Goal: Task Accomplishment & Management: Use online tool/utility

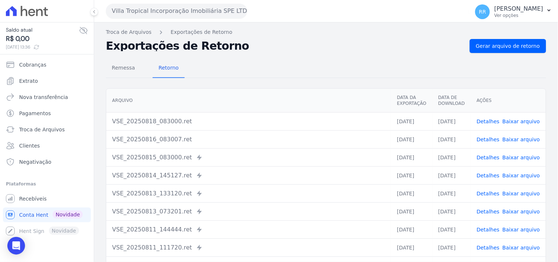
click at [193, 16] on button "Villa Tropical Incorporação Imobiliária SPE LTDA" at bounding box center [176, 11] width 141 height 15
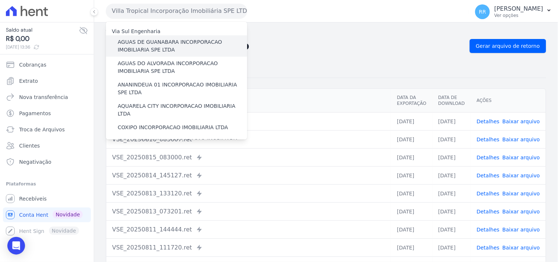
click at [179, 42] on label "AGUAS DE GUANABARA INCORPORACAO IMOBILIARIA SPE LTDA" at bounding box center [182, 45] width 129 height 15
click at [0, 0] on input "AGUAS DE GUANABARA INCORPORACAO IMOBILIARIA SPE LTDA" at bounding box center [0, 0] width 0 height 0
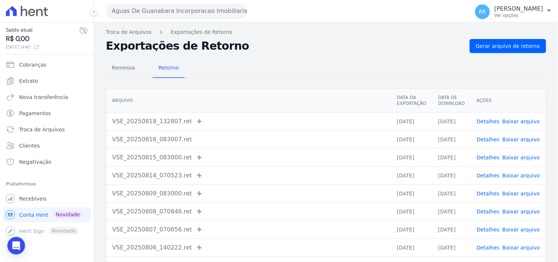
click at [528, 53] on div "Remessa Retorno [GEOGRAPHIC_DATA] Data da Exportação Data de Download Ações VSE…" at bounding box center [326, 186] width 440 height 266
click at [527, 50] on link "Gerar arquivo de retorno" at bounding box center [508, 46] width 76 height 14
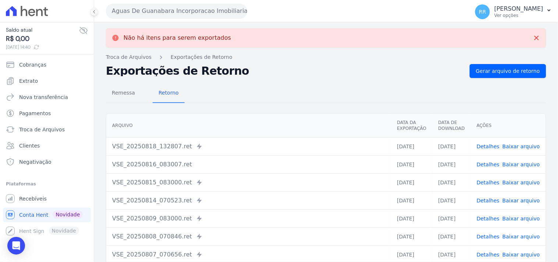
click at [182, 13] on button "Aguas De Guanabara Incorporacao Imobiliaria SPE LTDA" at bounding box center [176, 11] width 141 height 15
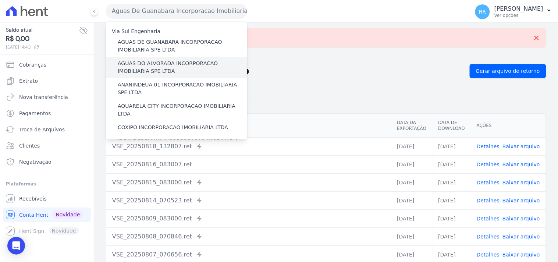
click at [146, 64] on label "AGUAS DO ALVORADA INCORPORACAO IMOBILIARIA SPE LTDA" at bounding box center [182, 67] width 129 height 15
click at [0, 0] on input "AGUAS DO ALVORADA INCORPORACAO IMOBILIARIA SPE LTDA" at bounding box center [0, 0] width 0 height 0
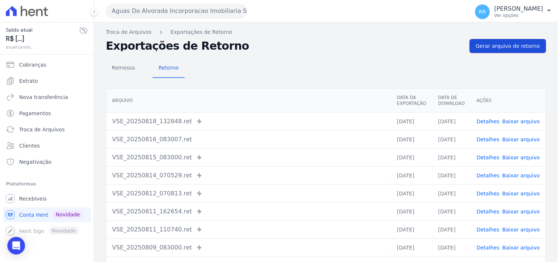
click at [498, 47] on span "Gerar arquivo de retorno" at bounding box center [508, 45] width 64 height 7
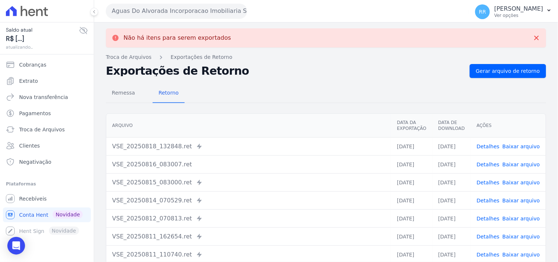
click at [207, 7] on button "Aguas Do Alvorada Incorporacao Imobiliaria SPE LTDA" at bounding box center [176, 11] width 141 height 15
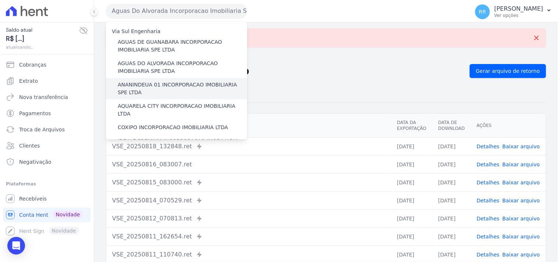
click at [138, 86] on label "ANANINDEUA 01 INCORPORACAO IMOBILIARIA SPE LTDA" at bounding box center [182, 88] width 129 height 15
click at [0, 0] on input "ANANINDEUA 01 INCORPORACAO IMOBILIARIA SPE LTDA" at bounding box center [0, 0] width 0 height 0
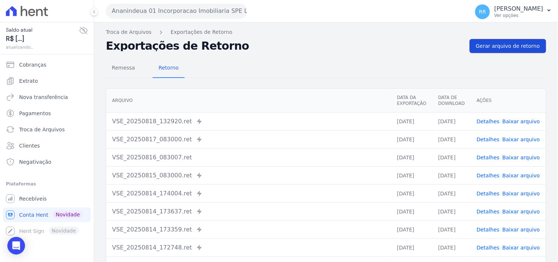
click at [508, 39] on link "Gerar arquivo de retorno" at bounding box center [508, 46] width 76 height 14
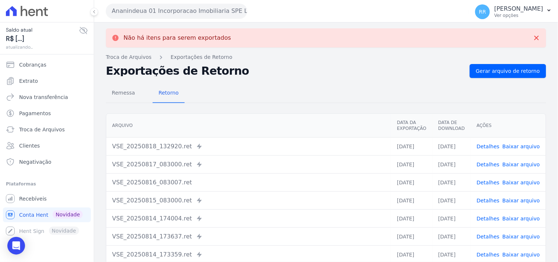
click at [156, 13] on button "Ananindeua 01 Incorporacao Imobiliaria SPE LTDA" at bounding box center [176, 11] width 141 height 15
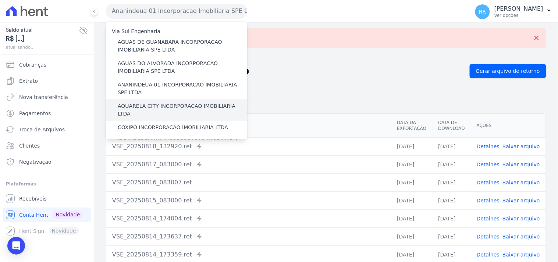
click at [151, 104] on label "AQUARELA CITY INCORPORACAO IMOBILIARIA LTDA" at bounding box center [182, 109] width 129 height 15
click at [0, 0] on input "AQUARELA CITY INCORPORACAO IMOBILIARIA LTDA" at bounding box center [0, 0] width 0 height 0
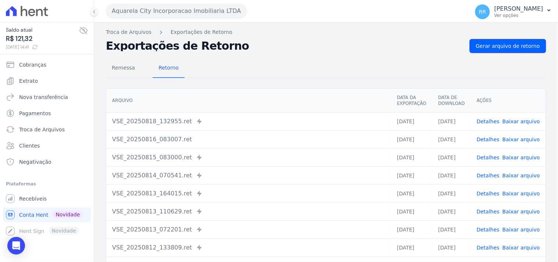
click at [510, 43] on span "Gerar arquivo de retorno" at bounding box center [508, 45] width 64 height 7
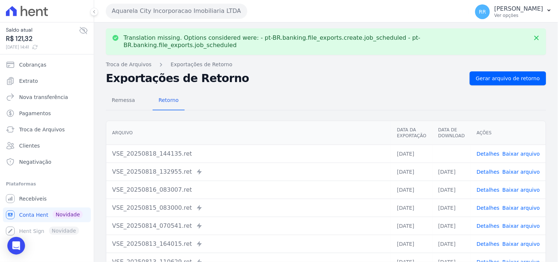
click at [521, 151] on link "Baixar arquivo" at bounding box center [521, 154] width 38 height 6
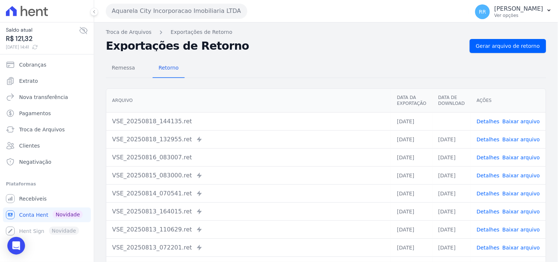
click at [299, 76] on div "Remessa Retorno" at bounding box center [326, 68] width 440 height 19
click at [185, 13] on button "Aquarela City Incorporacao Imobiliaria LTDA" at bounding box center [176, 11] width 141 height 15
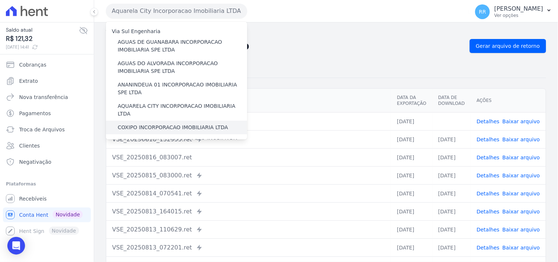
click at [143, 124] on label "COXIPO INCORPORACAO IMOBILIARIA LTDA" at bounding box center [173, 128] width 110 height 8
click at [0, 0] on input "COXIPO INCORPORACAO IMOBILIARIA LTDA" at bounding box center [0, 0] width 0 height 0
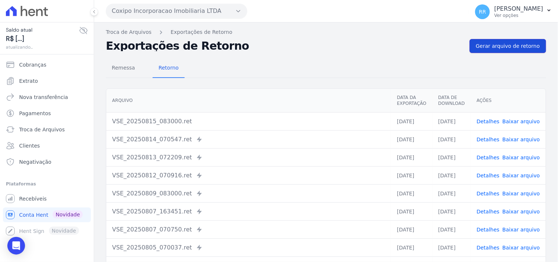
click at [498, 44] on span "Gerar arquivo de retorno" at bounding box center [508, 45] width 64 height 7
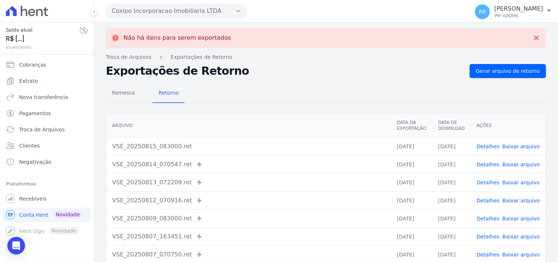
click at [167, 13] on button "Coxipo Incorporacao Imobiliaria LTDA" at bounding box center [176, 11] width 141 height 15
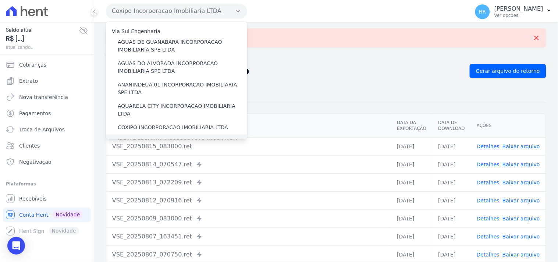
click at [138, 137] on label "IDEALE PREMIUM INCORPORACAO IMOBILIARIA LTDA" at bounding box center [182, 144] width 129 height 15
click at [0, 0] on input "IDEALE PREMIUM INCORPORACAO IMOBILIARIA LTDA" at bounding box center [0, 0] width 0 height 0
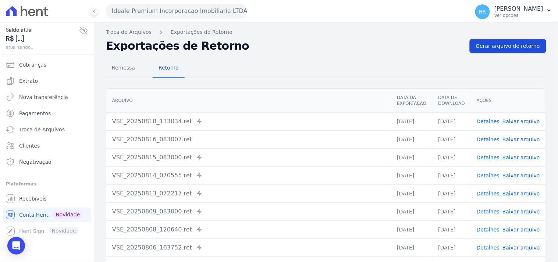
click at [494, 47] on span "Gerar arquivo de retorno" at bounding box center [508, 45] width 64 height 7
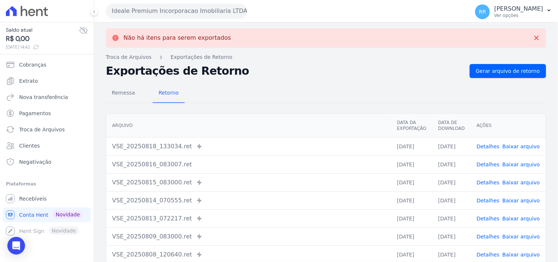
click at [145, 12] on button "Ideale Premium Incorporacao Imobiliaria LTDA" at bounding box center [176, 11] width 141 height 15
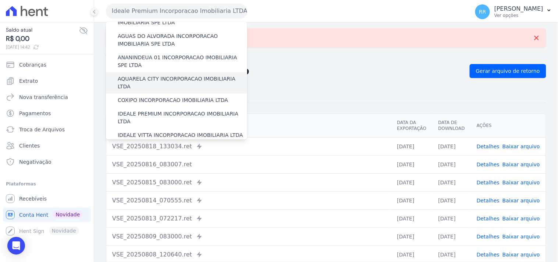
scroll to position [41, 0]
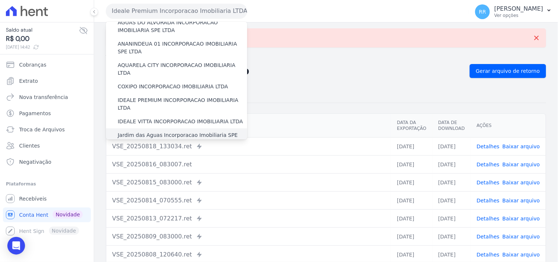
click at [142, 131] on label "Jardim das Aguas Incorporacao Imobiliaria SPE LTDA" at bounding box center [182, 138] width 129 height 15
click at [0, 0] on input "Jardim das Aguas Incorporacao Imobiliaria SPE LTDA" at bounding box center [0, 0] width 0 height 0
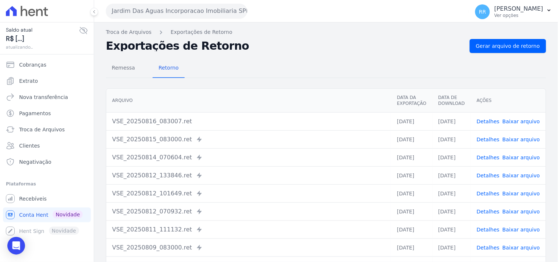
click at [507, 38] on div "Troca de Arquivos Exportações de Retorno Exportações de Retorno Gerar arquivo d…" at bounding box center [326, 173] width 464 height 302
click at [508, 45] on span "Gerar arquivo de retorno" at bounding box center [508, 45] width 64 height 7
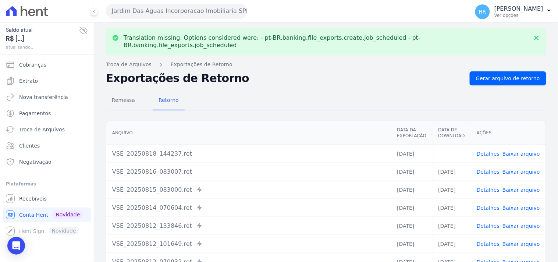
click at [524, 151] on link "Baixar arquivo" at bounding box center [521, 154] width 38 height 6
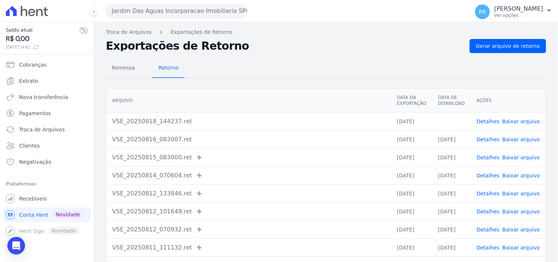
click at [322, 57] on div "Remessa Retorno [GEOGRAPHIC_DATA] Data da Exportação Data de Download Ações VSE…" at bounding box center [326, 186] width 440 height 266
click at [126, 12] on button "Jardim Das Aguas Incorporacao Imobiliaria SPE LTDA" at bounding box center [176, 11] width 141 height 15
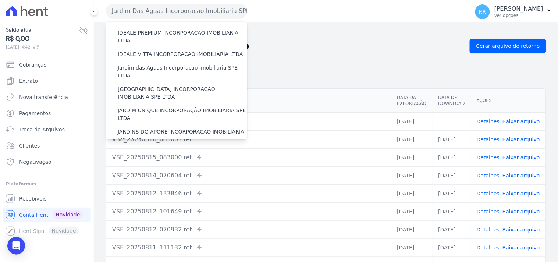
scroll to position [109, 0]
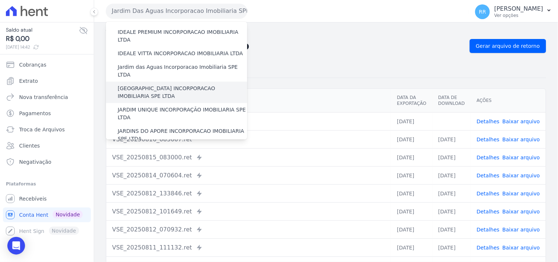
click at [174, 85] on label "[GEOGRAPHIC_DATA] INCORPORACAO IMOBILIARIA SPE LTDA" at bounding box center [182, 92] width 129 height 15
click at [0, 0] on input "[GEOGRAPHIC_DATA] INCORPORACAO IMOBILIARIA SPE LTDA" at bounding box center [0, 0] width 0 height 0
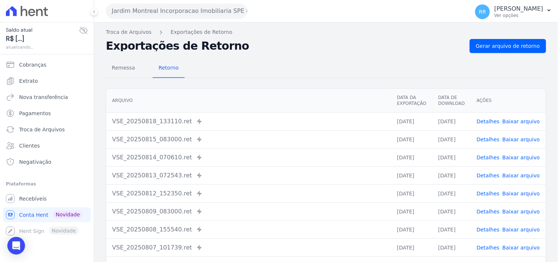
click at [494, 53] on div "Remessa Retorno [GEOGRAPHIC_DATA] Data da Exportação Data de Download Ações VSE…" at bounding box center [326, 186] width 440 height 266
click at [495, 49] on span "Gerar arquivo de retorno" at bounding box center [508, 45] width 64 height 7
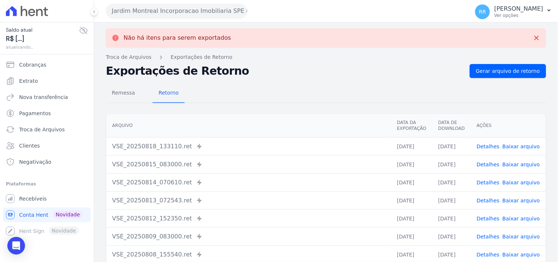
click at [171, 11] on button "Jardim Montreal Incorporacao Imobiliaria SPE LTDA" at bounding box center [176, 11] width 141 height 15
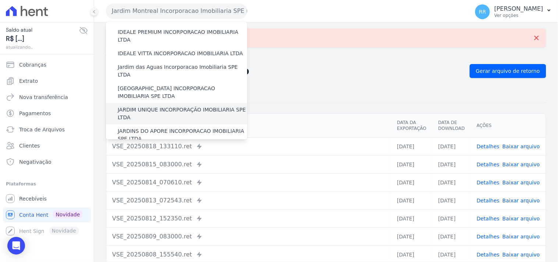
click at [129, 106] on label "JARDIM UNIQUE INCORPORAÇÃO IMOBILIARIA SPE LTDA" at bounding box center [182, 113] width 129 height 15
click at [0, 0] on input "JARDIM UNIQUE INCORPORAÇÃO IMOBILIARIA SPE LTDA" at bounding box center [0, 0] width 0 height 0
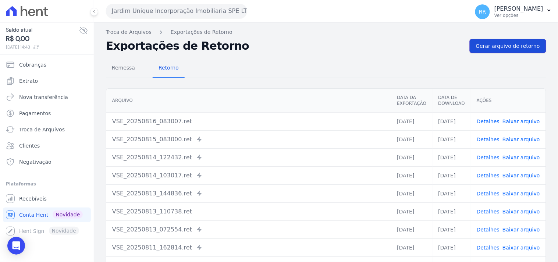
click at [517, 41] on link "Gerar arquivo de retorno" at bounding box center [508, 46] width 76 height 14
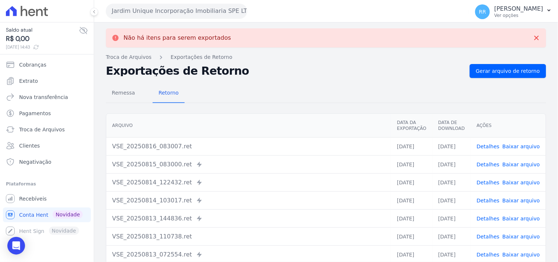
click at [162, 13] on button "Jardim Unique Incorporação Imobiliaria SPE LTDA" at bounding box center [176, 11] width 141 height 15
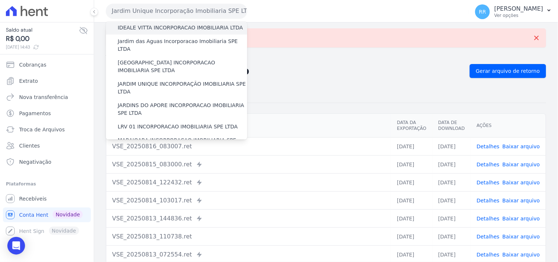
scroll to position [136, 0]
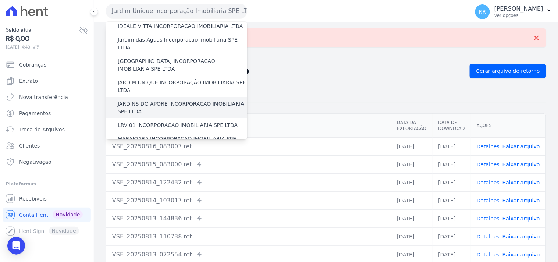
click at [146, 100] on label "JARDINS DO APORE INCORPORACAO IMOBILIARIA SPE LTDA" at bounding box center [182, 107] width 129 height 15
click at [0, 0] on input "JARDINS DO APORE INCORPORACAO IMOBILIARIA SPE LTDA" at bounding box center [0, 0] width 0 height 0
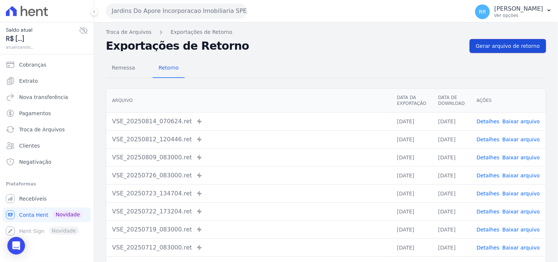
click at [505, 49] on span "Gerar arquivo de retorno" at bounding box center [508, 45] width 64 height 7
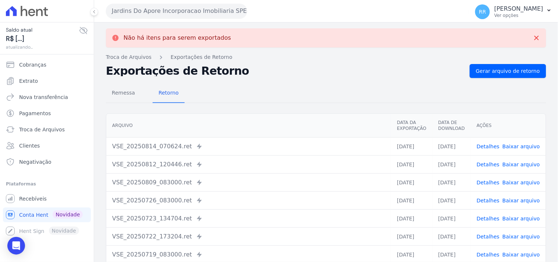
click at [171, 16] on button "Jardins Do Apore Incorporacao Imobiliaria SPE LTDA" at bounding box center [176, 11] width 141 height 15
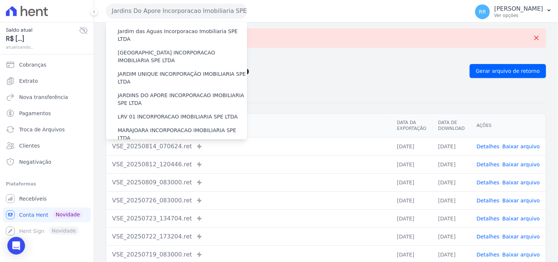
scroll to position [150, 0]
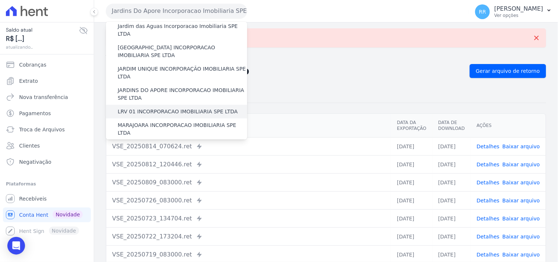
click at [150, 108] on label "LRV 01 INCORPORACAO IMOBILIARIA SPE LTDA" at bounding box center [178, 112] width 120 height 8
click at [0, 0] on input "LRV 01 INCORPORACAO IMOBILIARIA SPE LTDA" at bounding box center [0, 0] width 0 height 0
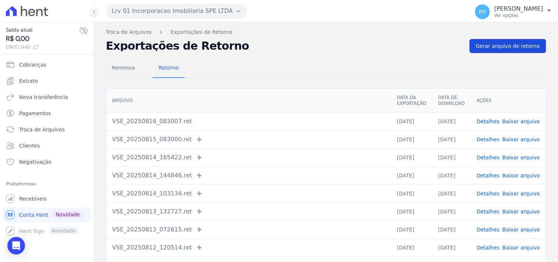
click at [512, 43] on span "Gerar arquivo de retorno" at bounding box center [508, 45] width 64 height 7
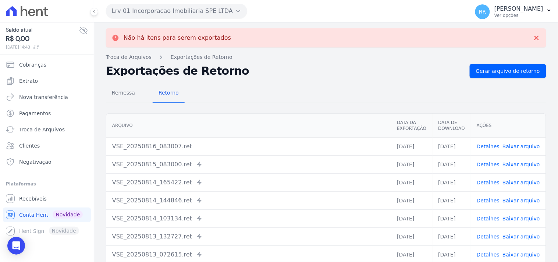
click at [154, 11] on button "Lrv 01 Incorporacao Imobiliaria SPE LTDA" at bounding box center [176, 11] width 141 height 15
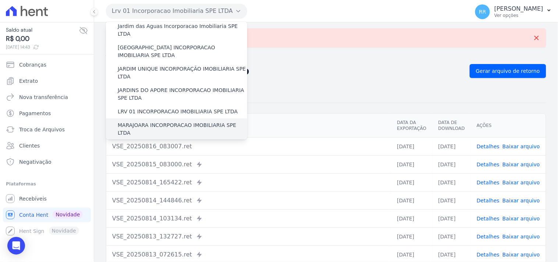
click at [138, 121] on label "MARAJOARA INCORPORACAO IMOBILIARIA SPE LTDA" at bounding box center [182, 128] width 129 height 15
click at [0, 0] on input "MARAJOARA INCORPORACAO IMOBILIARIA SPE LTDA" at bounding box center [0, 0] width 0 height 0
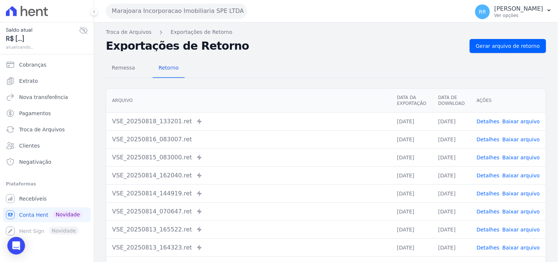
click at [508, 37] on div "Troca de Arquivos Exportações de Retorno Exportações de Retorno Gerar arquivo d…" at bounding box center [326, 173] width 464 height 302
click at [502, 47] on span "Gerar arquivo de retorno" at bounding box center [508, 45] width 64 height 7
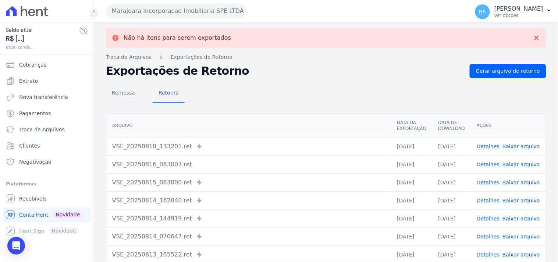
click at [162, 15] on button "Marajoara Incorporacao Imobiliaria SPE LTDA" at bounding box center [176, 11] width 141 height 15
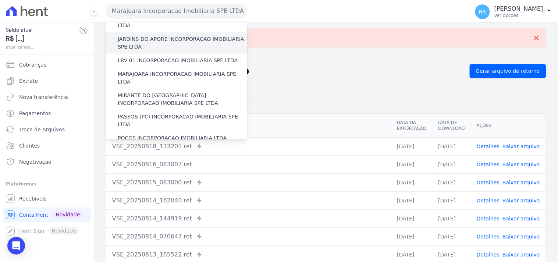
scroll to position [204, 0]
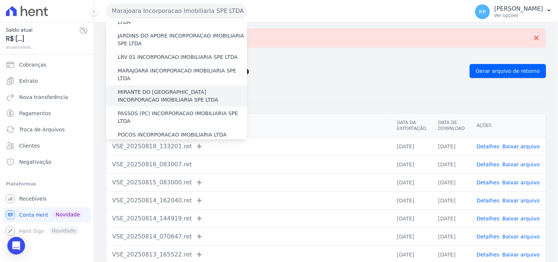
click at [122, 88] on label "MIRANTE DO [GEOGRAPHIC_DATA] INCORPORACAO IMOBILIARIA SPE LTDA" at bounding box center [182, 95] width 129 height 15
click at [0, 0] on input "MIRANTE DO [GEOGRAPHIC_DATA] INCORPORACAO IMOBILIARIA SPE LTDA" at bounding box center [0, 0] width 0 height 0
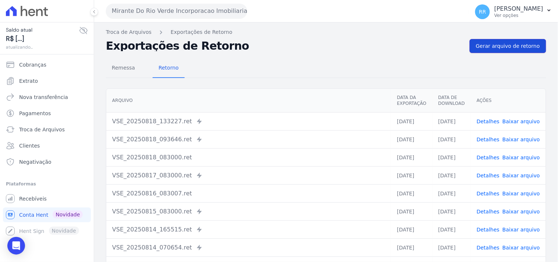
click at [501, 50] on link "Gerar arquivo de retorno" at bounding box center [508, 46] width 76 height 14
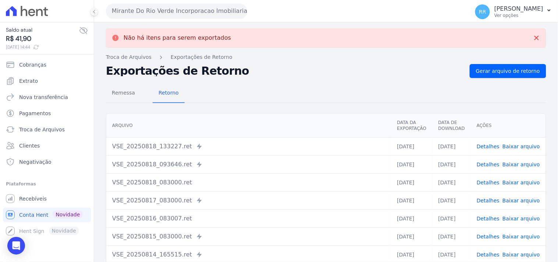
click at [164, 9] on button "Mirante Do Rio Verde Incorporacao Imobiliaria SPE LTDA" at bounding box center [176, 11] width 141 height 15
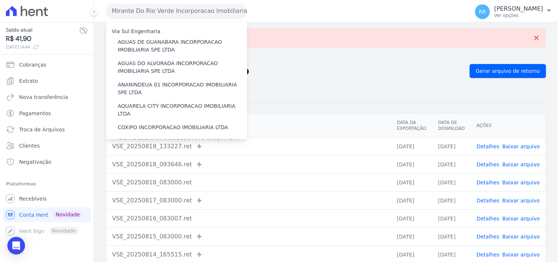
click at [361, 67] on h2 "Exportações de Retorno" at bounding box center [285, 71] width 358 height 10
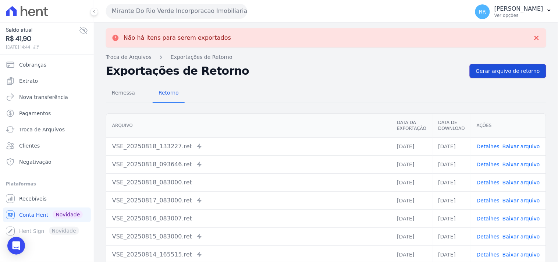
click at [488, 69] on span "Gerar arquivo de retorno" at bounding box center [508, 70] width 64 height 7
click at [138, 10] on button "Mirante Do Rio Verde Incorporacao Imobiliaria SPE LTDA" at bounding box center [176, 11] width 141 height 15
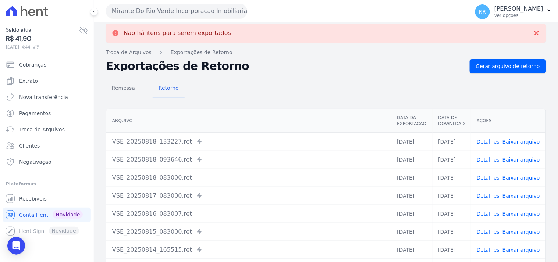
scroll to position [0, 0]
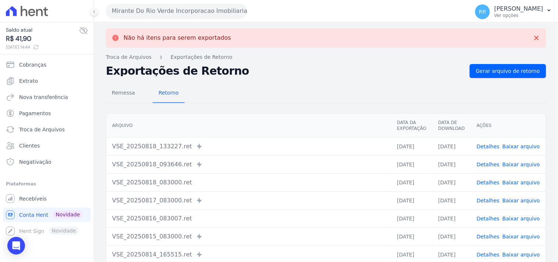
drag, startPoint x: 153, startPoint y: 19, endPoint x: 150, endPoint y: 15, distance: 4.8
click at [150, 15] on div "Mirante Do Rio Verde Incorporacao Imobiliaria SPE LTDA Via Sul Engenharia AGUAS…" at bounding box center [286, 11] width 360 height 23
click at [150, 15] on button "Mirante Do Rio Verde Incorporacao Imobiliaria SPE LTDA" at bounding box center [176, 11] width 141 height 15
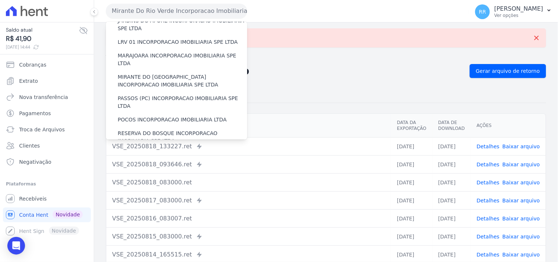
scroll to position [206, 0]
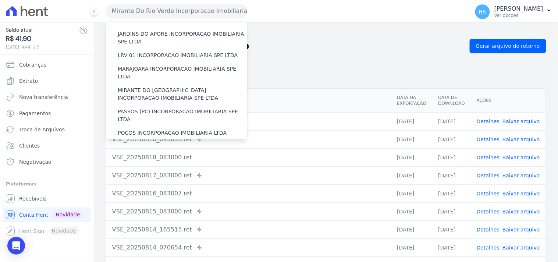
click at [381, 52] on div "Exportações de Retorno Gerar arquivo de retorno" at bounding box center [326, 46] width 440 height 14
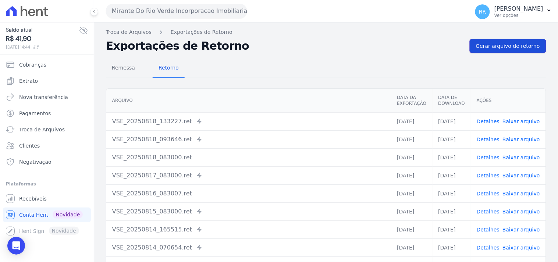
click at [471, 50] on link "Gerar arquivo de retorno" at bounding box center [508, 46] width 76 height 14
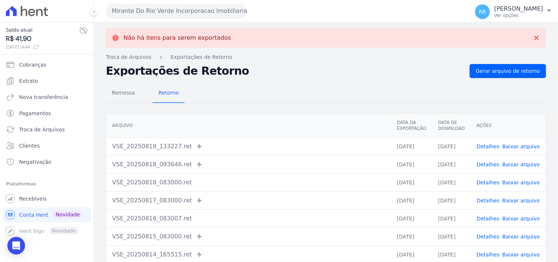
click at [173, 8] on button "Mirante Do Rio Verde Incorporacao Imobiliaria SPE LTDA" at bounding box center [176, 11] width 141 height 15
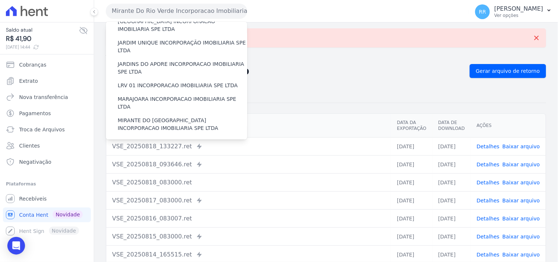
scroll to position [177, 0]
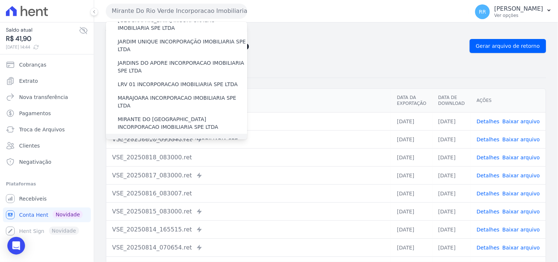
click at [160, 137] on label "PASSOS (PC) INCORPORACAO IMOBILIARIA SPE LTDA" at bounding box center [182, 144] width 129 height 15
click at [0, 0] on input "PASSOS (PC) INCORPORACAO IMOBILIARIA SPE LTDA" at bounding box center [0, 0] width 0 height 0
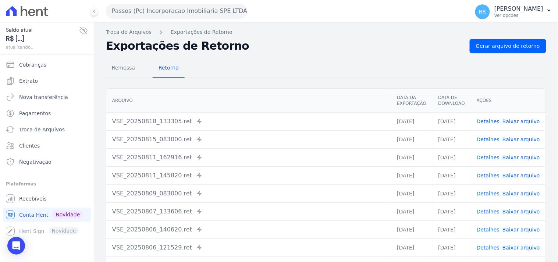
click at [469, 44] on div "Exportações de Retorno Gerar arquivo de retorno" at bounding box center [326, 46] width 440 height 14
click at [471, 44] on link "Gerar arquivo de retorno" at bounding box center [508, 46] width 76 height 14
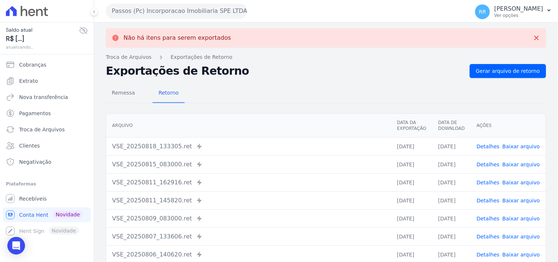
click at [199, 9] on button "Passos (Pc) Incorporacao Imobiliaria SPE LTDA" at bounding box center [176, 11] width 141 height 15
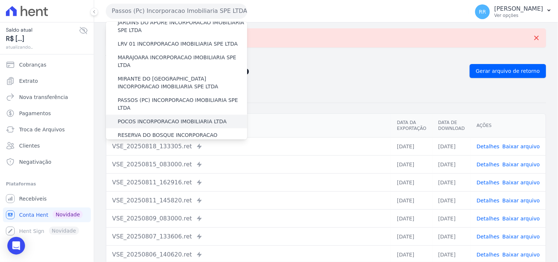
scroll to position [218, 0]
click at [146, 117] on label "POCOS INCORPORACAO IMOBILIARIA LTDA" at bounding box center [172, 121] width 109 height 8
click at [0, 0] on input "POCOS INCORPORACAO IMOBILIARIA LTDA" at bounding box center [0, 0] width 0 height 0
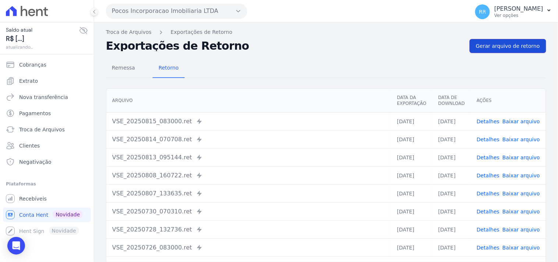
click at [531, 47] on span "Gerar arquivo de retorno" at bounding box center [508, 45] width 64 height 7
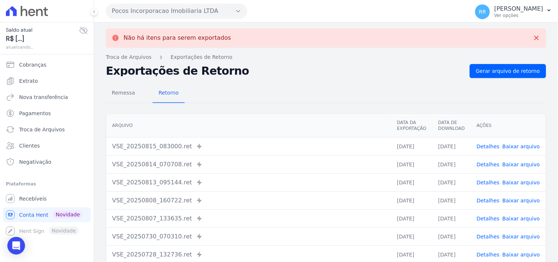
click at [151, 12] on button "Pocos Incorporacao Imobiliaria LTDA" at bounding box center [176, 11] width 141 height 15
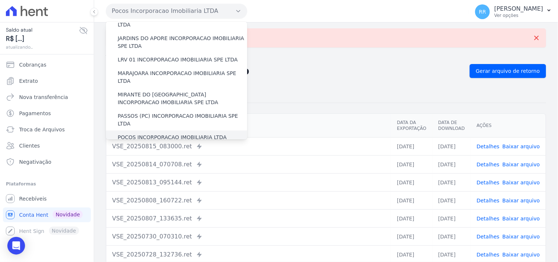
scroll to position [204, 0]
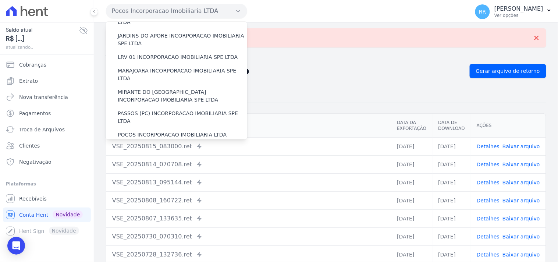
click at [138, 144] on label "RESERVA DO BOSQUE INCORPORACAO IMOBILIARIA SPE LTDA" at bounding box center [182, 151] width 129 height 15
click at [0, 0] on input "RESERVA DO BOSQUE INCORPORACAO IMOBILIARIA SPE LTDA" at bounding box center [0, 0] width 0 height 0
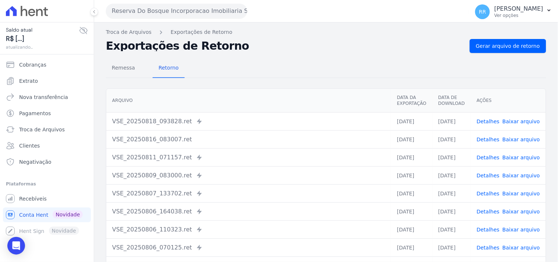
click at [493, 37] on div "Troca de Arquivos Exportações de Retorno Exportações de Retorno Gerar arquivo d…" at bounding box center [326, 173] width 464 height 302
click at [487, 41] on link "Gerar arquivo de retorno" at bounding box center [508, 46] width 76 height 14
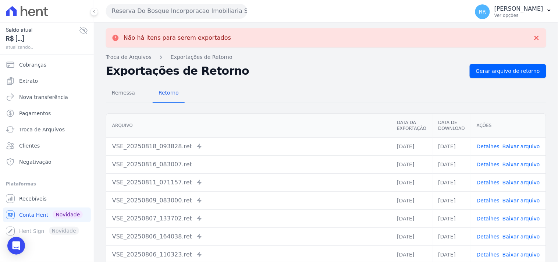
click at [153, 7] on button "Reserva Do Bosque Incorporacao Imobiliaria SPE LTDA" at bounding box center [176, 11] width 141 height 15
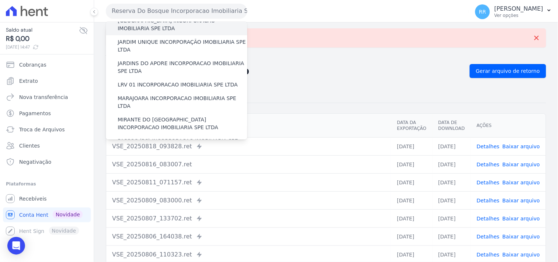
scroll to position [218, 0]
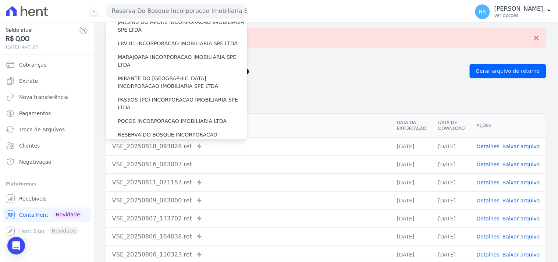
click at [136, 152] on label "RONDONOPOLIS 1 INCORPORAÇÃO IMOBILIÁRIA SPE LTDA" at bounding box center [182, 159] width 129 height 15
click at [0, 0] on input "RONDONOPOLIS 1 INCORPORAÇÃO IMOBILIÁRIA SPE LTDA" at bounding box center [0, 0] width 0 height 0
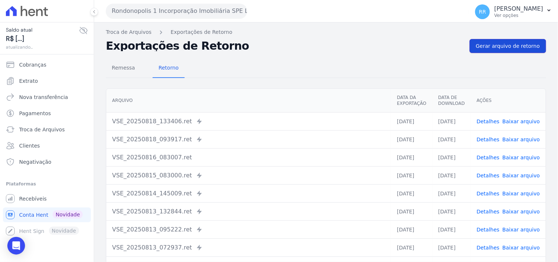
click at [481, 39] on link "Gerar arquivo de retorno" at bounding box center [508, 46] width 76 height 14
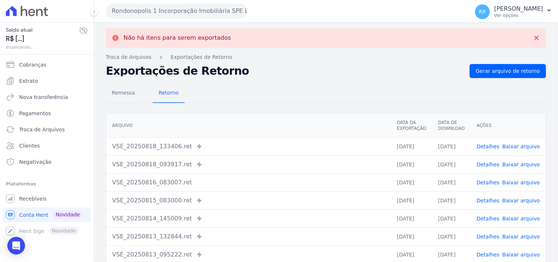
click at [132, 13] on button "Rondonopolis 1 Incorporação Imobiliária SPE LTDA" at bounding box center [176, 11] width 141 height 15
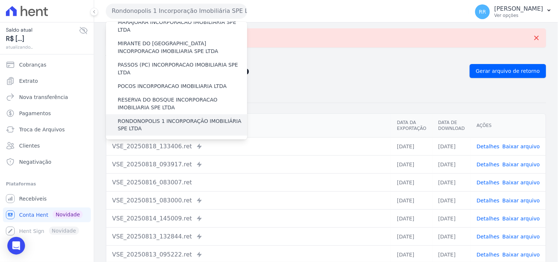
scroll to position [258, 0]
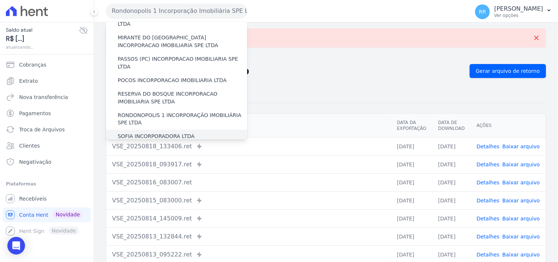
click at [158, 133] on label "SOFIA INCORPORADORA LTDA" at bounding box center [156, 137] width 77 height 8
click at [0, 0] on input "SOFIA INCORPORADORA LTDA" at bounding box center [0, 0] width 0 height 0
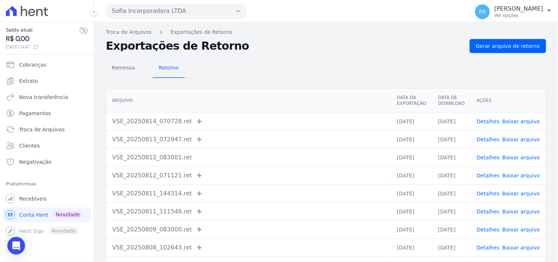
click at [511, 56] on div "Remessa Retorno [GEOGRAPHIC_DATA] Data da Exportação Data de Download Ações VSE…" at bounding box center [326, 186] width 440 height 266
click at [510, 50] on link "Gerar arquivo de retorno" at bounding box center [508, 46] width 76 height 14
click at [504, 54] on div "Remessa Retorno [GEOGRAPHIC_DATA] Data da Exportação Data de Download Ações VSE…" at bounding box center [326, 186] width 440 height 266
click at [504, 47] on span "Gerar arquivo de retorno" at bounding box center [508, 45] width 64 height 7
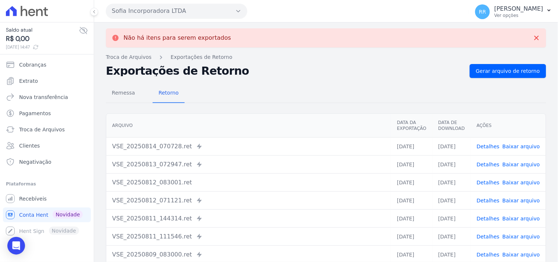
click at [176, 14] on button "Sofia Incorporadora LTDA" at bounding box center [176, 11] width 141 height 15
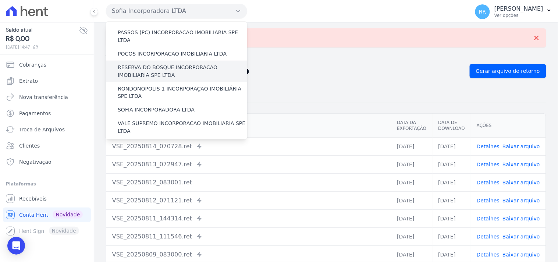
scroll to position [299, 0]
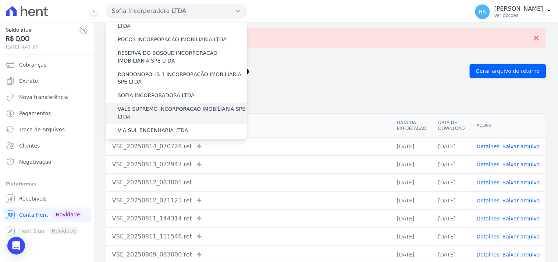
click at [131, 106] on label "VALE SUPREMO INCORPORACAO IMOBILIARIA SPE LTDA" at bounding box center [182, 113] width 129 height 15
click at [0, 0] on input "VALE SUPREMO INCORPORACAO IMOBILIARIA SPE LTDA" at bounding box center [0, 0] width 0 height 0
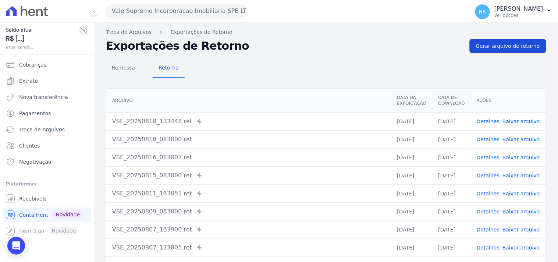
click at [490, 46] on span "Gerar arquivo de retorno" at bounding box center [508, 45] width 64 height 7
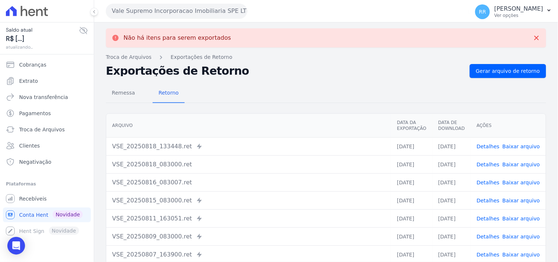
click at [178, 10] on button "Vale Supremo Incorporacao Imobiliaria SPE LTDA" at bounding box center [176, 11] width 141 height 15
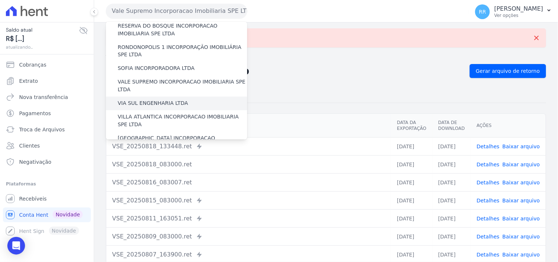
scroll to position [328, 0]
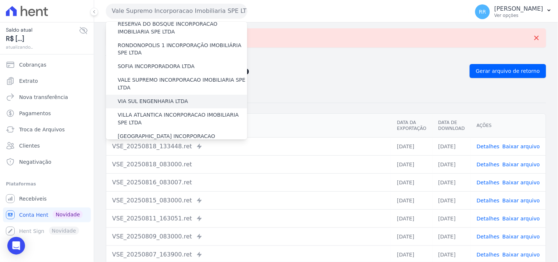
click at [134, 98] on label "VIA SUL ENGENHARIA LTDA" at bounding box center [153, 102] width 70 height 8
click at [0, 0] on input "VIA SUL ENGENHARIA LTDA" at bounding box center [0, 0] width 0 height 0
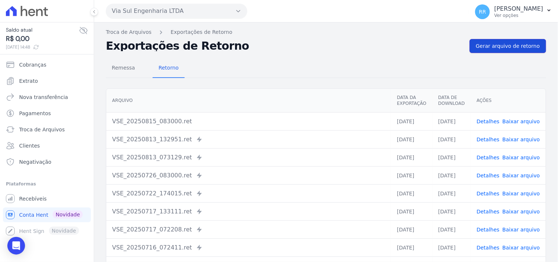
click at [511, 47] on span "Gerar arquivo de retorno" at bounding box center [508, 45] width 64 height 7
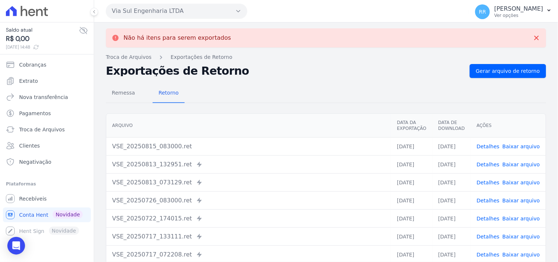
click at [159, 7] on button "Via Sul Engenharia LTDA" at bounding box center [176, 11] width 141 height 15
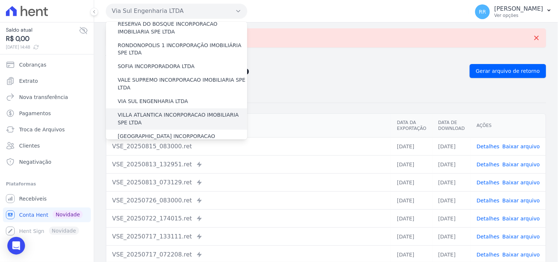
click at [145, 111] on label "VILLA ATLANTICA INCORPORACAO IMOBILIARIA SPE LTDA" at bounding box center [182, 118] width 129 height 15
click at [0, 0] on input "VILLA ATLANTICA INCORPORACAO IMOBILIARIA SPE LTDA" at bounding box center [0, 0] width 0 height 0
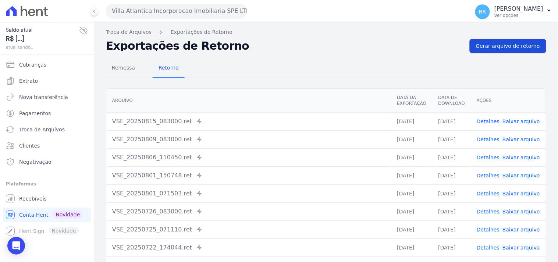
click at [532, 41] on link "Gerar arquivo de retorno" at bounding box center [508, 46] width 76 height 14
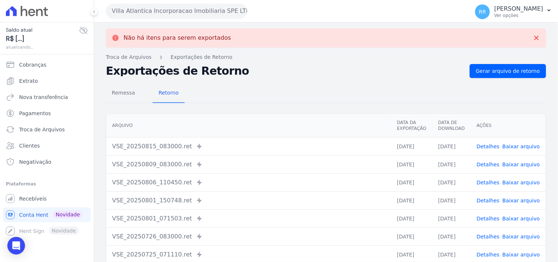
click at [153, 13] on button "Villa Atlantica Incorporacao Imobiliaria SPE LTDA" at bounding box center [176, 11] width 141 height 15
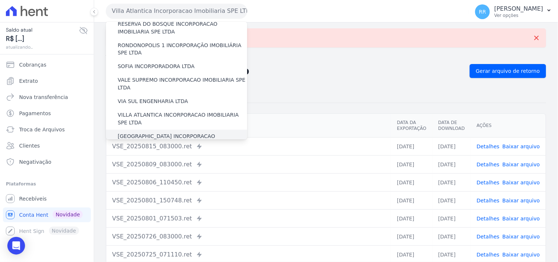
click at [137, 133] on label "[GEOGRAPHIC_DATA] INCORPORACAO IMOBILIARIA SPE LTDA" at bounding box center [182, 140] width 129 height 15
click at [0, 0] on input "[GEOGRAPHIC_DATA] INCORPORACAO IMOBILIARIA SPE LTDA" at bounding box center [0, 0] width 0 height 0
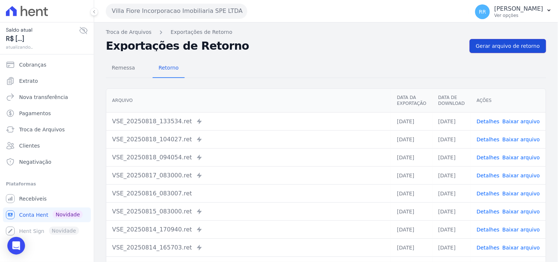
click at [510, 44] on span "Gerar arquivo de retorno" at bounding box center [508, 45] width 64 height 7
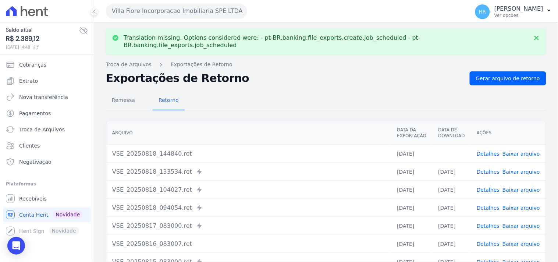
click at [520, 151] on link "Baixar arquivo" at bounding box center [521, 154] width 38 height 6
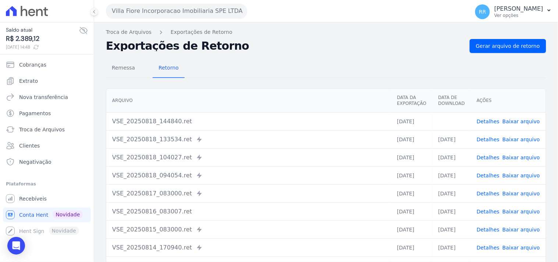
click at [304, 53] on div "Remessa Retorno [GEOGRAPHIC_DATA] Data da Exportação Data de Download Ações VSE…" at bounding box center [326, 186] width 440 height 266
click at [205, 15] on button "Villa Fiore Incorporacao Imobiliaria SPE LTDA" at bounding box center [176, 11] width 141 height 15
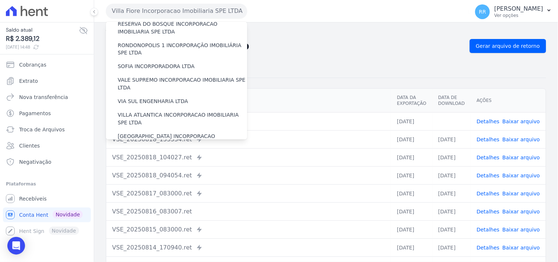
click at [175, 154] on label "VILLA TROPICAL INCORPORAÇÃO IMOBILIÁRIA SPE LTDA" at bounding box center [182, 161] width 129 height 15
click at [0, 0] on input "VILLA TROPICAL INCORPORAÇÃO IMOBILIÁRIA SPE LTDA" at bounding box center [0, 0] width 0 height 0
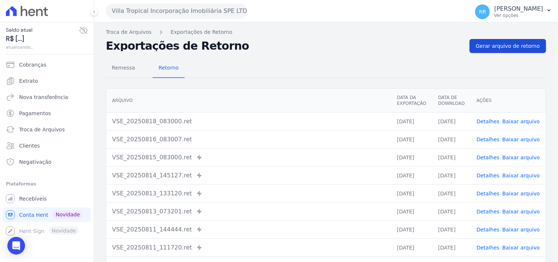
click at [505, 46] on span "Gerar arquivo de retorno" at bounding box center [508, 45] width 64 height 7
click at [170, 13] on button "Villa Tropical Incorporação Imobiliária SPE LTDA" at bounding box center [176, 11] width 141 height 15
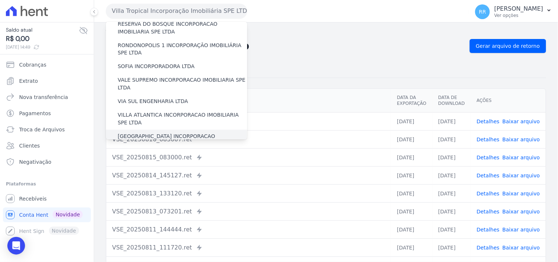
click at [168, 133] on label "[GEOGRAPHIC_DATA] INCORPORACAO IMOBILIARIA SPE LTDA" at bounding box center [182, 140] width 129 height 15
click at [0, 0] on input "[GEOGRAPHIC_DATA] INCORPORACAO IMOBILIARIA SPE LTDA" at bounding box center [0, 0] width 0 height 0
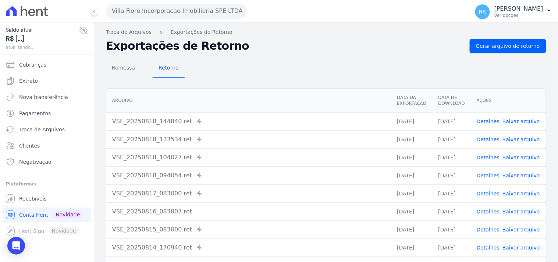
click at [495, 117] on td "Detalhes Baixar arquivo" at bounding box center [508, 121] width 75 height 18
click at [488, 118] on link "Detalhes" at bounding box center [487, 121] width 23 height 6
click at [482, 137] on link "Detalhes" at bounding box center [487, 139] width 23 height 6
click at [493, 41] on link "Gerar arquivo de retorno" at bounding box center [508, 46] width 76 height 14
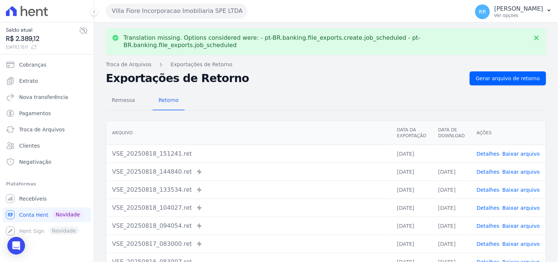
click at [496, 151] on link "Detalhes" at bounding box center [487, 154] width 23 height 6
click at [517, 151] on link "Baixar arquivo" at bounding box center [521, 154] width 38 height 6
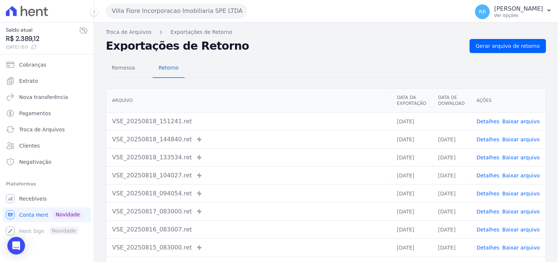
click at [297, 25] on div "Translation missing. Options considered were: - pt-BR.banking.file_exports.crea…" at bounding box center [326, 173] width 464 height 302
click at [488, 118] on link "Detalhes" at bounding box center [487, 121] width 23 height 6
click at [520, 50] on link "Gerar arquivo de retorno" at bounding box center [508, 46] width 76 height 14
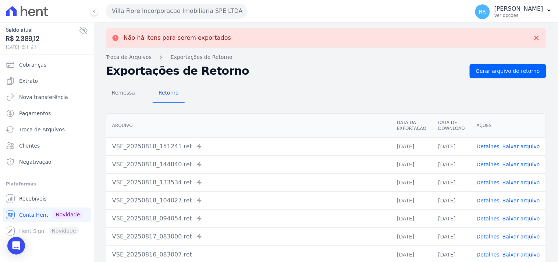
click at [489, 147] on link "Detalhes" at bounding box center [487, 146] width 23 height 6
click at [339, 106] on div "Remessa Retorno [GEOGRAPHIC_DATA] Data da Exportação Data de Download Ações VSE…" at bounding box center [326, 211] width 440 height 266
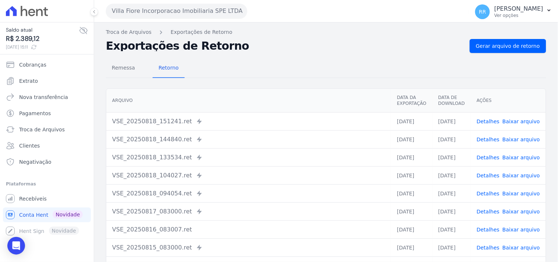
click at [415, 68] on div "Remessa Retorno" at bounding box center [326, 68] width 440 height 19
click at [488, 43] on span "Gerar arquivo de retorno" at bounding box center [508, 45] width 64 height 7
click at [486, 46] on span "Gerar arquivo de retorno" at bounding box center [508, 45] width 64 height 7
click at [45, 126] on span "Troca de Arquivos" at bounding box center [42, 129] width 46 height 7
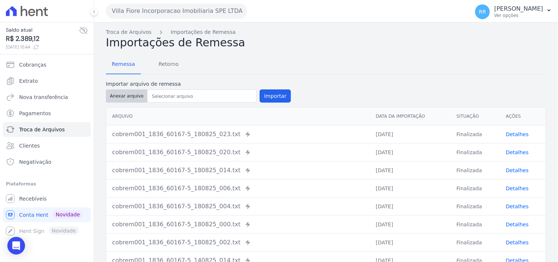
click at [122, 91] on button "Anexar arquivo" at bounding box center [127, 95] width 42 height 13
type input "cobrem001_1836_60167-5_180825_047.TXT"
click at [280, 92] on button "Importar" at bounding box center [275, 95] width 31 height 13
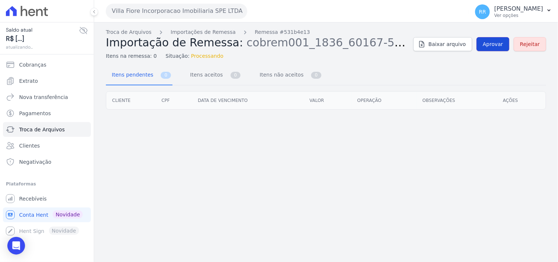
click at [490, 46] on span "Aprovar" at bounding box center [493, 43] width 20 height 7
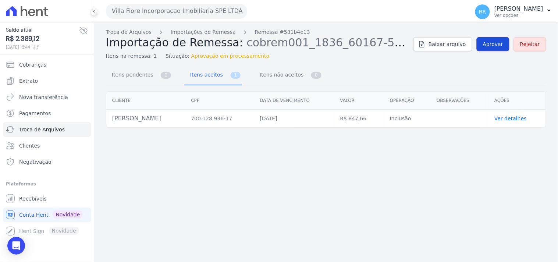
click at [487, 47] on span "Aprovar" at bounding box center [493, 43] width 20 height 7
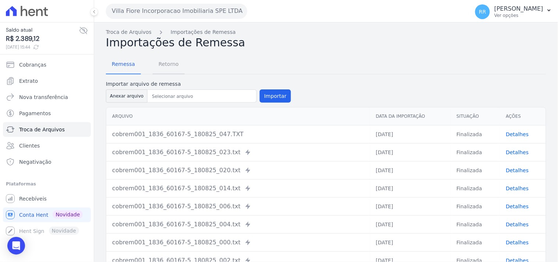
click at [171, 67] on span "Retorno" at bounding box center [168, 64] width 29 height 15
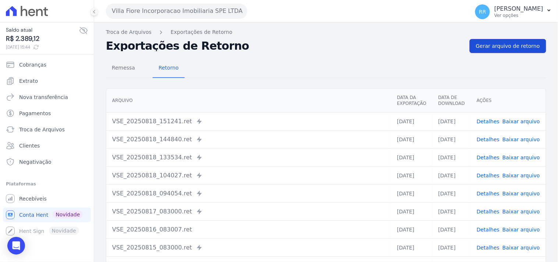
click at [531, 45] on span "Gerar arquivo de retorno" at bounding box center [508, 45] width 64 height 7
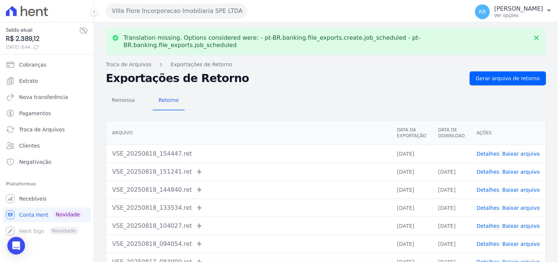
click at [518, 151] on link "Baixar arquivo" at bounding box center [521, 154] width 38 height 6
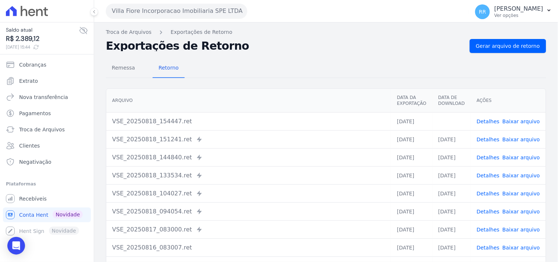
click at [281, 57] on div "Remessa Retorno [GEOGRAPHIC_DATA] Data da Exportação Data de Download Ações VSE…" at bounding box center [326, 186] width 440 height 266
click at [481, 121] on link "Detalhes" at bounding box center [487, 121] width 23 height 6
click at [489, 138] on link "Detalhes" at bounding box center [487, 139] width 23 height 6
click at [491, 49] on span "Gerar arquivo de retorno" at bounding box center [508, 45] width 64 height 7
click at [495, 42] on span "Gerar arquivo de retorno" at bounding box center [508, 45] width 64 height 7
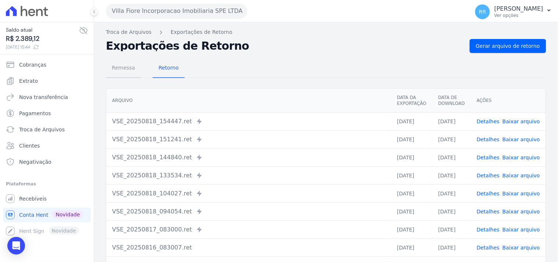
click at [125, 64] on span "Remessa" at bounding box center [123, 67] width 32 height 15
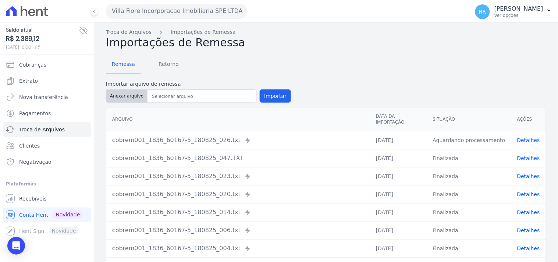
click at [130, 93] on button "Anexar arquivo" at bounding box center [127, 95] width 42 height 13
type input "cobrem001_1836_60167-5_180825_050.TXT"
click at [274, 97] on button "Importar" at bounding box center [275, 95] width 31 height 13
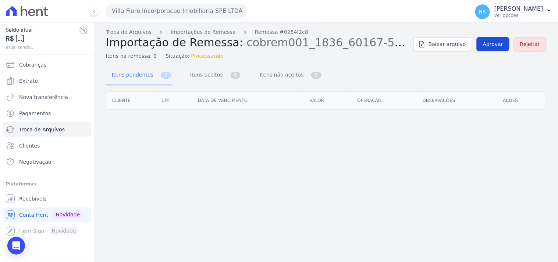
click at [493, 47] on span "Aprovar" at bounding box center [493, 43] width 20 height 7
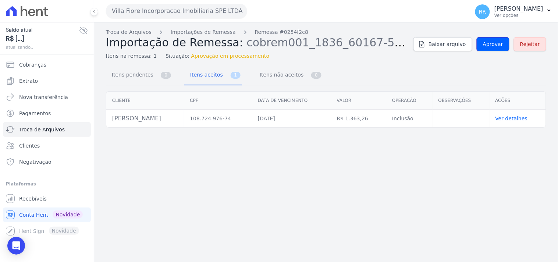
click at [493, 47] on span "Aprovar" at bounding box center [493, 43] width 20 height 7
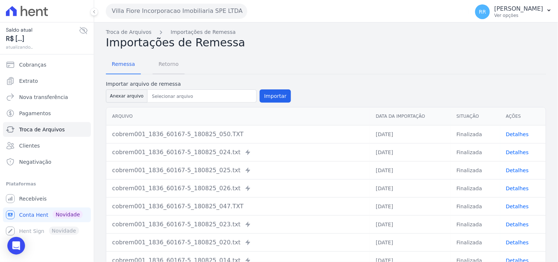
click at [165, 61] on span "Retorno" at bounding box center [168, 64] width 29 height 15
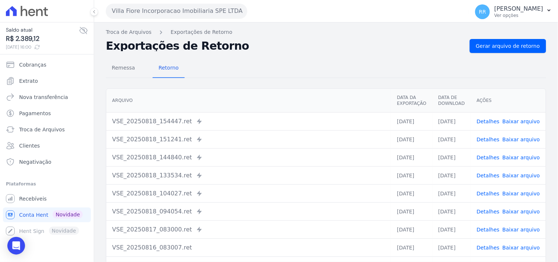
click at [496, 55] on div "Remessa Retorno [GEOGRAPHIC_DATA] Data da Exportação Data de Download Ações VSE…" at bounding box center [326, 186] width 440 height 266
click at [499, 50] on link "Gerar arquivo de retorno" at bounding box center [508, 46] width 76 height 14
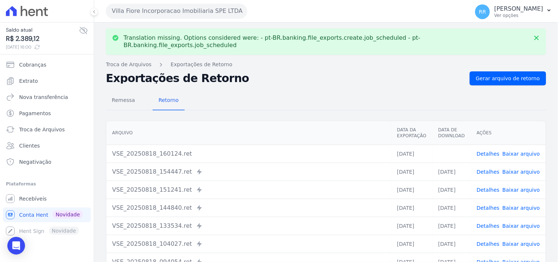
click at [523, 151] on link "Baixar arquivo" at bounding box center [521, 154] width 38 height 6
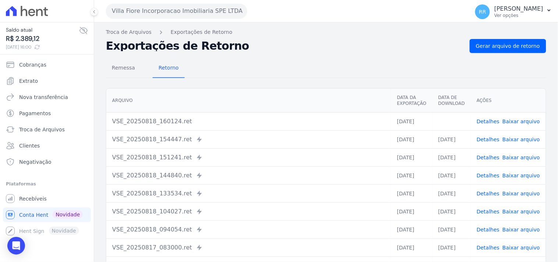
click at [330, 54] on div "Remessa Retorno [GEOGRAPHIC_DATA] Data da Exportação Data de Download Ações VSE…" at bounding box center [326, 186] width 440 height 266
click at [136, 15] on button "Villa Fiore Incorporacao Imobiliaria SPE LTDA" at bounding box center [176, 11] width 141 height 15
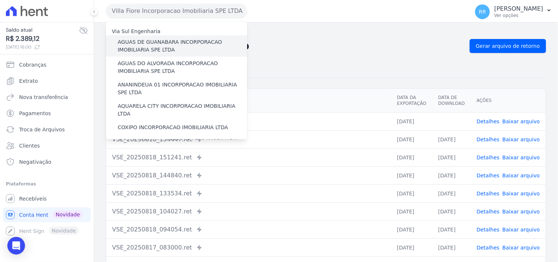
click at [155, 41] on label "AGUAS DE GUANABARA INCORPORACAO IMOBILIARIA SPE LTDA" at bounding box center [182, 45] width 129 height 15
click at [0, 0] on input "AGUAS DE GUANABARA INCORPORACAO IMOBILIARIA SPE LTDA" at bounding box center [0, 0] width 0 height 0
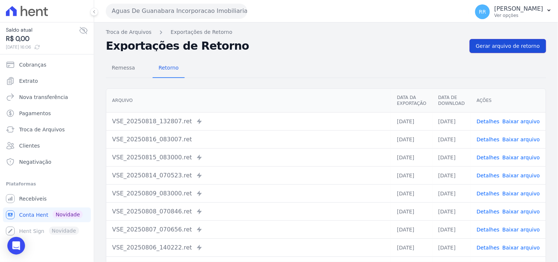
click at [508, 44] on span "Gerar arquivo de retorno" at bounding box center [508, 45] width 64 height 7
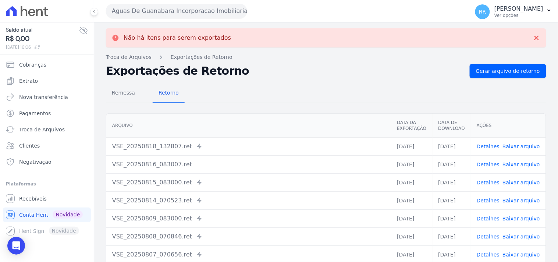
click at [195, 11] on button "Aguas De Guanabara Incorporacao Imobiliaria SPE LTDA" at bounding box center [176, 11] width 141 height 15
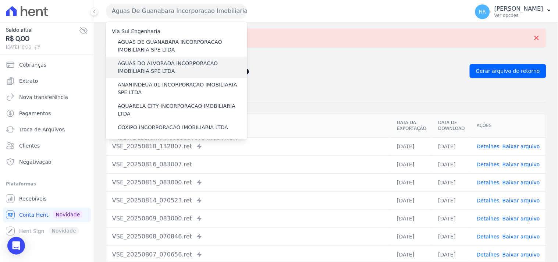
click at [155, 60] on label "AGUAS DO ALVORADA INCORPORACAO IMOBILIARIA SPE LTDA" at bounding box center [182, 67] width 129 height 15
click at [0, 0] on input "AGUAS DO ALVORADA INCORPORACAO IMOBILIARIA SPE LTDA" at bounding box center [0, 0] width 0 height 0
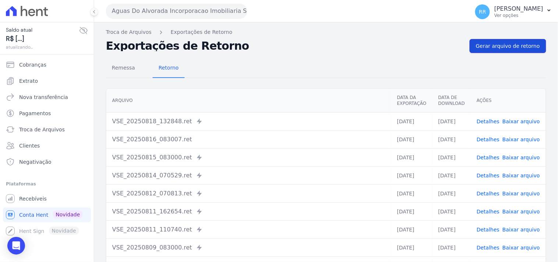
click at [518, 50] on link "Gerar arquivo de retorno" at bounding box center [508, 46] width 76 height 14
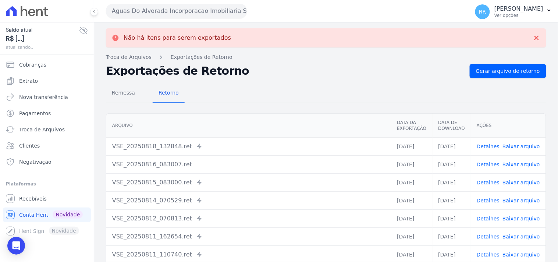
click at [139, 12] on button "Aguas Do Alvorada Incorporacao Imobiliaria SPE LTDA" at bounding box center [176, 11] width 141 height 15
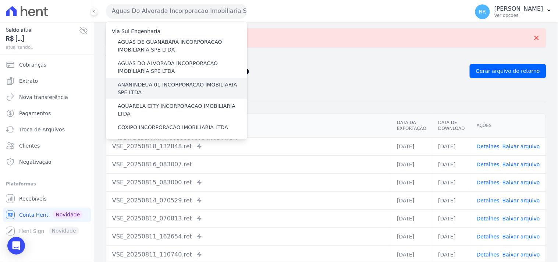
click at [150, 85] on label "ANANINDEUA 01 INCORPORACAO IMOBILIARIA SPE LTDA" at bounding box center [182, 88] width 129 height 15
click at [0, 0] on input "ANANINDEUA 01 INCORPORACAO IMOBILIARIA SPE LTDA" at bounding box center [0, 0] width 0 height 0
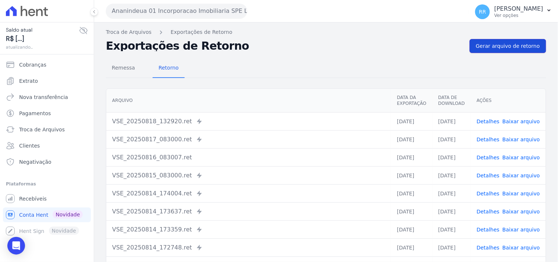
click at [514, 46] on span "Gerar arquivo de retorno" at bounding box center [508, 45] width 64 height 7
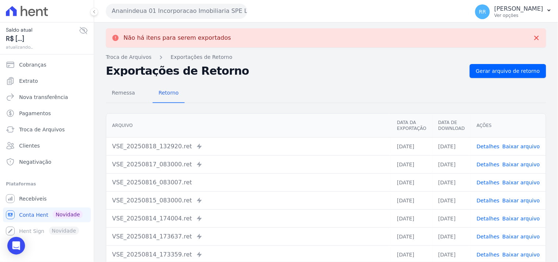
click at [178, 10] on button "Ananindeua 01 Incorporacao Imobiliaria SPE LTDA" at bounding box center [176, 11] width 141 height 15
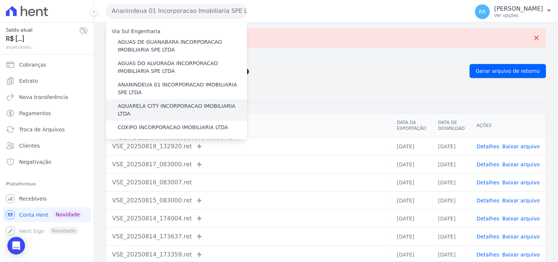
click at [154, 106] on label "AQUARELA CITY INCORPORACAO IMOBILIARIA LTDA" at bounding box center [182, 109] width 129 height 15
click at [0, 0] on input "AQUARELA CITY INCORPORACAO IMOBILIARIA LTDA" at bounding box center [0, 0] width 0 height 0
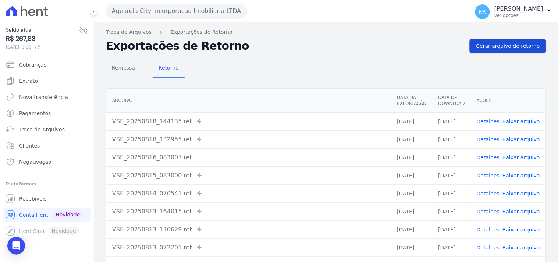
click at [490, 48] on span "Gerar arquivo de retorno" at bounding box center [508, 45] width 64 height 7
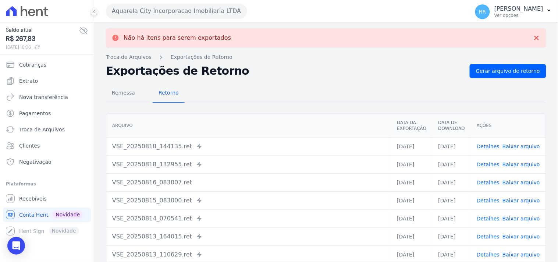
click at [207, 23] on div "Não há itens para serem exportados Troca de [GEOGRAPHIC_DATA] Exportações de Re…" at bounding box center [326, 185] width 464 height 327
click at [205, 19] on div "Aquarela City Incorporacao Imobiliaria LTDA Via Sul Engenharia AGUAS DE [GEOGRA…" at bounding box center [286, 11] width 360 height 23
click at [204, 13] on button "Aquarela City Incorporacao Imobiliaria LTDA" at bounding box center [176, 11] width 141 height 15
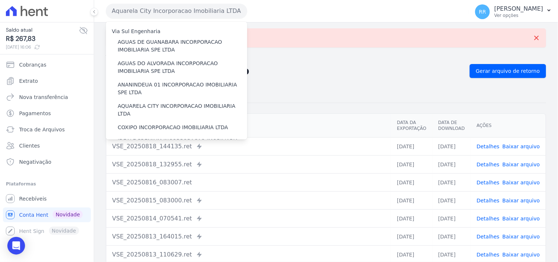
click at [296, 84] on div "Remessa Retorno" at bounding box center [326, 93] width 440 height 19
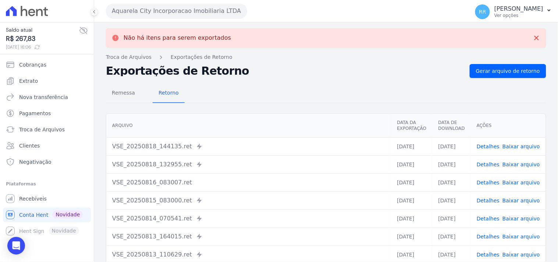
click at [165, 10] on button "Aquarela City Incorporacao Imobiliaria LTDA" at bounding box center [176, 11] width 141 height 15
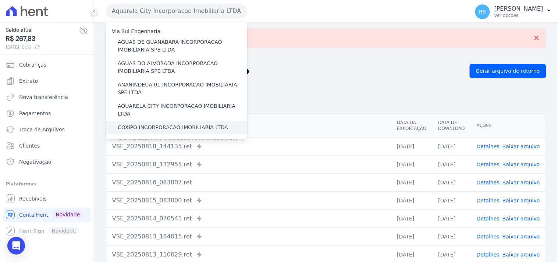
click at [135, 124] on label "COXIPO INCORPORACAO IMOBILIARIA LTDA" at bounding box center [173, 128] width 110 height 8
click at [0, 0] on input "COXIPO INCORPORACAO IMOBILIARIA LTDA" at bounding box center [0, 0] width 0 height 0
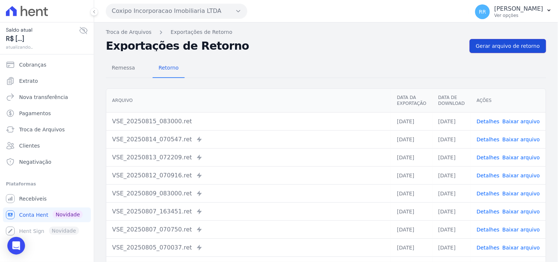
click at [520, 49] on span "Gerar arquivo de retorno" at bounding box center [508, 45] width 64 height 7
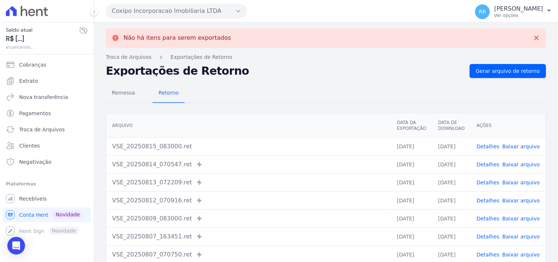
click at [137, 15] on button "Coxipo Incorporacao Imobiliaria LTDA" at bounding box center [176, 11] width 141 height 15
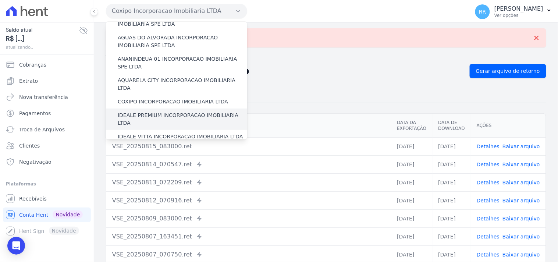
scroll to position [27, 0]
click at [139, 110] on label "IDEALE PREMIUM INCORPORACAO IMOBILIARIA LTDA" at bounding box center [182, 117] width 129 height 15
click at [0, 0] on input "IDEALE PREMIUM INCORPORACAO IMOBILIARIA LTDA" at bounding box center [0, 0] width 0 height 0
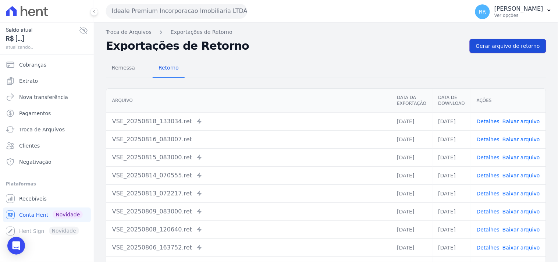
click at [520, 48] on span "Gerar arquivo de retorno" at bounding box center [508, 45] width 64 height 7
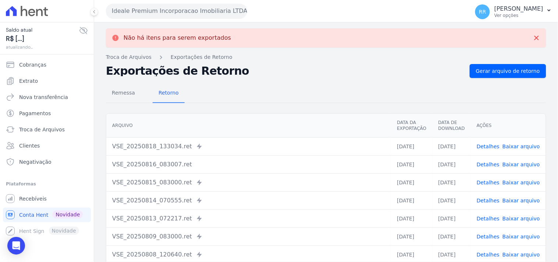
click at [148, 9] on button "Ideale Premium Incorporacao Imobiliaria LTDA" at bounding box center [176, 11] width 141 height 15
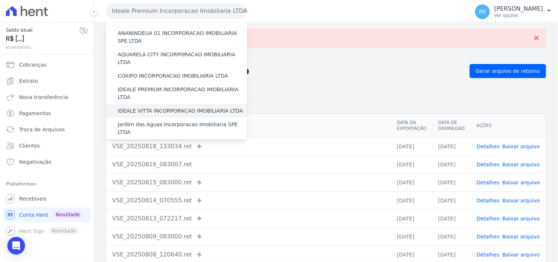
scroll to position [54, 0]
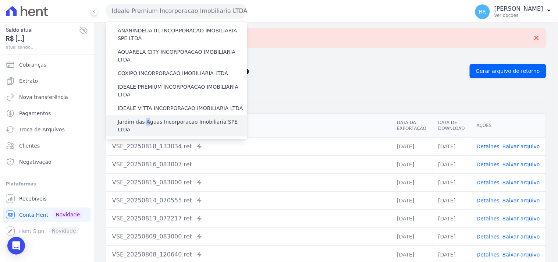
click at [144, 118] on label "Jardim das Aguas Incorporacao Imobiliaria SPE LTDA" at bounding box center [182, 125] width 129 height 15
click at [127, 118] on label "Jardim das Aguas Incorporacao Imobiliaria SPE LTDA" at bounding box center [182, 125] width 129 height 15
click at [0, 0] on input "Jardim das Aguas Incorporacao Imobiliaria SPE LTDA" at bounding box center [0, 0] width 0 height 0
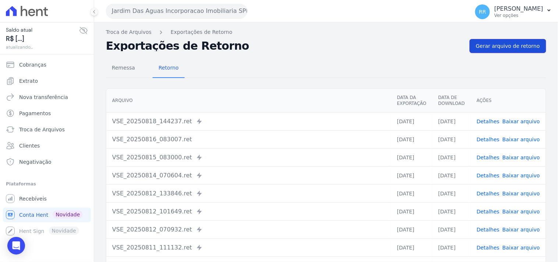
click at [506, 51] on link "Gerar arquivo de retorno" at bounding box center [508, 46] width 76 height 14
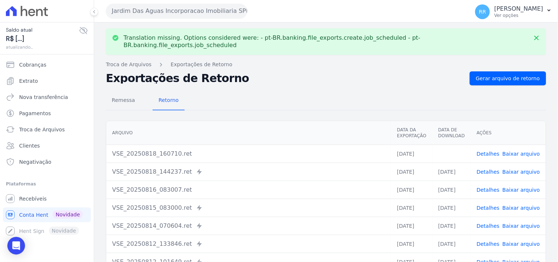
click at [515, 151] on link "Baixar arquivo" at bounding box center [521, 154] width 38 height 6
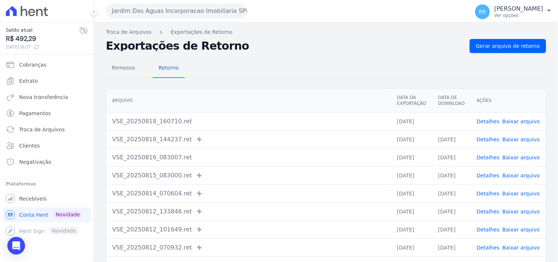
click at [304, 55] on div "Remessa Retorno [GEOGRAPHIC_DATA] Data da Exportação Data de Download Ações VSE…" at bounding box center [326, 186] width 440 height 266
click at [208, 13] on button "Jardim Das Aguas Incorporacao Imobiliaria SPE LTDA" at bounding box center [176, 11] width 141 height 15
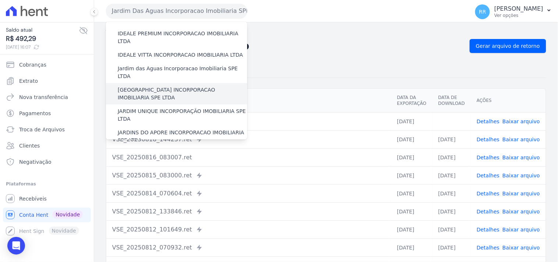
scroll to position [109, 0]
click at [169, 85] on label "[GEOGRAPHIC_DATA] INCORPORACAO IMOBILIARIA SPE LTDA" at bounding box center [182, 92] width 129 height 15
click at [0, 0] on input "[GEOGRAPHIC_DATA] INCORPORACAO IMOBILIARIA SPE LTDA" at bounding box center [0, 0] width 0 height 0
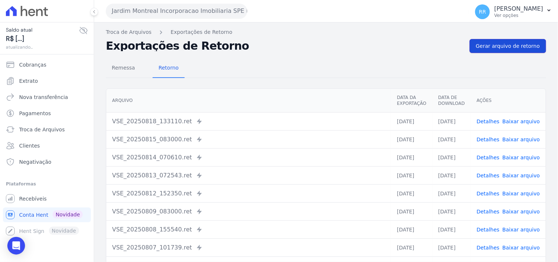
click at [506, 49] on span "Gerar arquivo de retorno" at bounding box center [508, 45] width 64 height 7
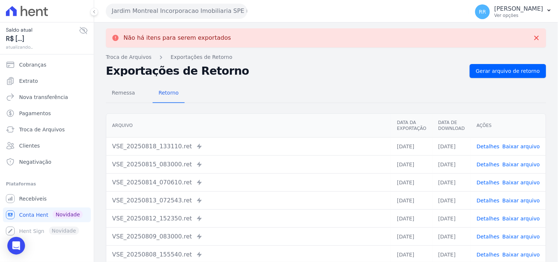
click at [165, 6] on button "Jardim Montreal Incorporacao Imobiliaria SPE LTDA" at bounding box center [176, 11] width 141 height 15
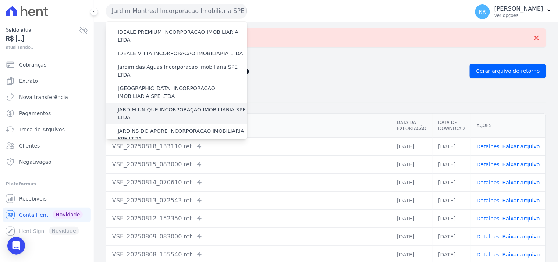
click at [158, 106] on label "JARDIM UNIQUE INCORPORAÇÃO IMOBILIARIA SPE LTDA" at bounding box center [182, 113] width 129 height 15
click at [0, 0] on input "JARDIM UNIQUE INCORPORAÇÃO IMOBILIARIA SPE LTDA" at bounding box center [0, 0] width 0 height 0
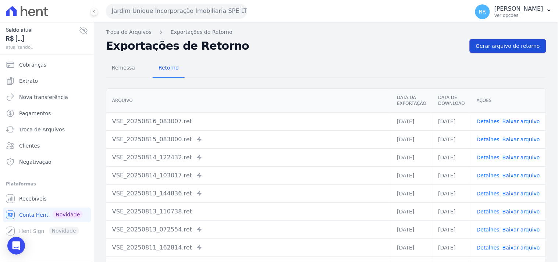
click at [526, 49] on span "Gerar arquivo de retorno" at bounding box center [508, 45] width 64 height 7
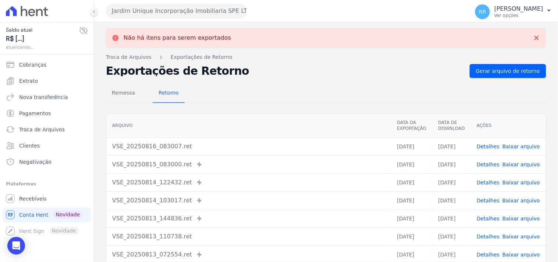
click at [126, 7] on button "Jardim Unique Incorporação Imobiliaria SPE LTDA" at bounding box center [176, 11] width 141 height 15
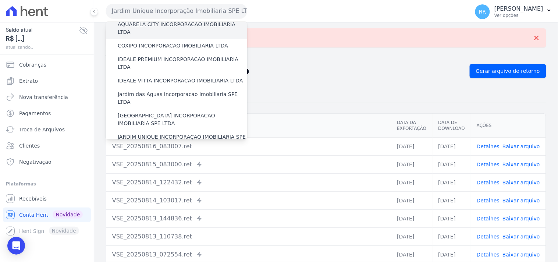
scroll to position [150, 0]
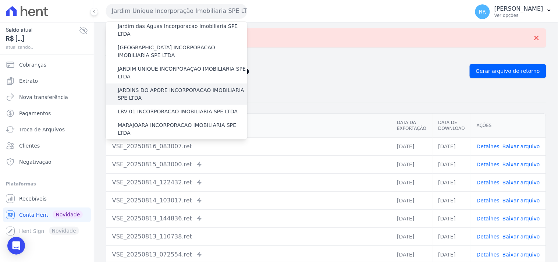
click at [152, 86] on label "JARDINS DO APORE INCORPORACAO IMOBILIARIA SPE LTDA" at bounding box center [182, 93] width 129 height 15
click at [0, 0] on input "JARDINS DO APORE INCORPORACAO IMOBILIARIA SPE LTDA" at bounding box center [0, 0] width 0 height 0
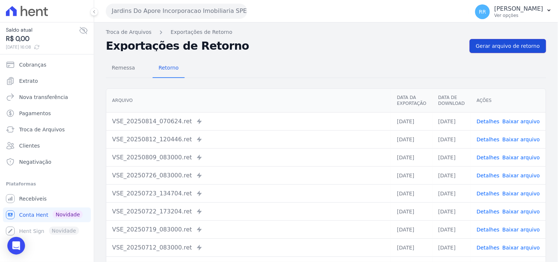
click at [525, 52] on link "Gerar arquivo de retorno" at bounding box center [508, 46] width 76 height 14
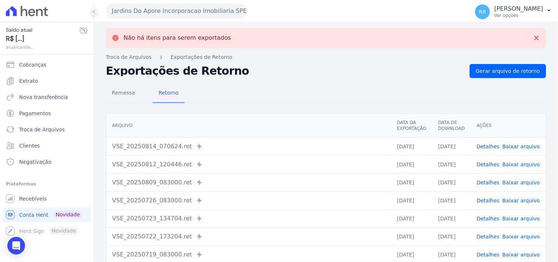
click at [165, 16] on button "Jardins Do Apore Incorporacao Imobiliaria SPE LTDA" at bounding box center [176, 11] width 141 height 15
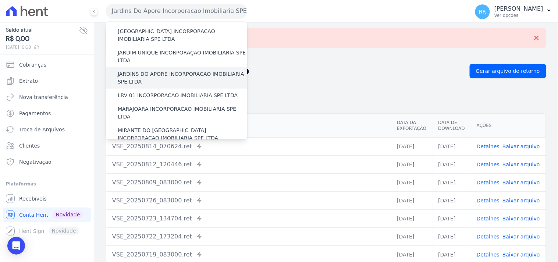
scroll to position [163, 0]
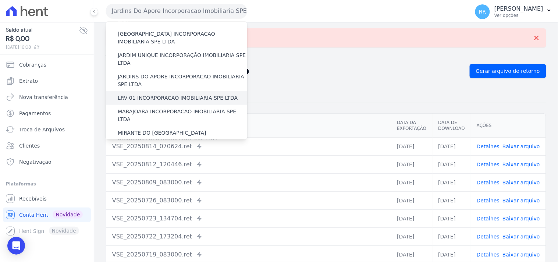
click at [151, 94] on label "LRV 01 INCORPORACAO IMOBILIARIA SPE LTDA" at bounding box center [178, 98] width 120 height 8
click at [0, 0] on input "LRV 01 INCORPORACAO IMOBILIARIA SPE LTDA" at bounding box center [0, 0] width 0 height 0
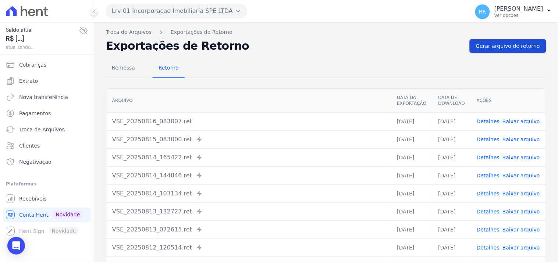
click at [508, 46] on span "Gerar arquivo de retorno" at bounding box center [508, 45] width 64 height 7
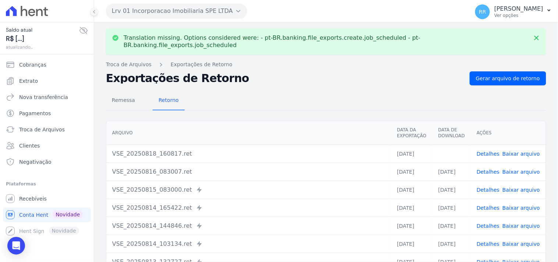
click at [506, 151] on link "Baixar arquivo" at bounding box center [521, 154] width 38 height 6
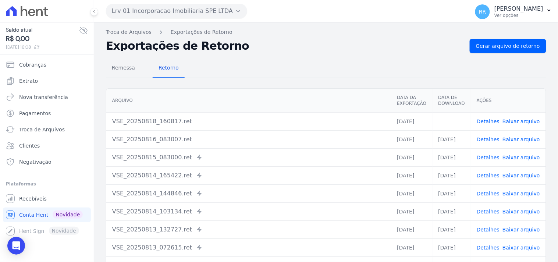
click at [277, 57] on div "Remessa Retorno [GEOGRAPHIC_DATA] Data da Exportação Data de Download Ações VSE…" at bounding box center [326, 186] width 440 height 266
click at [203, 13] on button "Lrv 01 Incorporacao Imobiliaria SPE LTDA" at bounding box center [176, 11] width 141 height 15
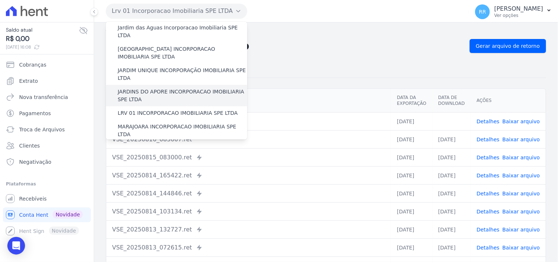
scroll to position [150, 0]
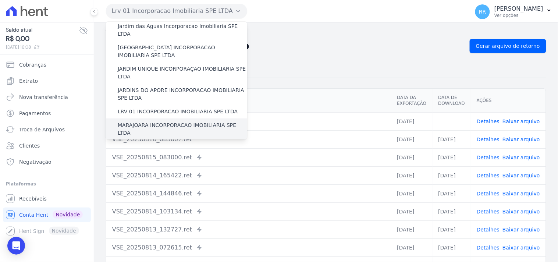
click at [140, 121] on label "MARAJOARA INCORPORACAO IMOBILIARIA SPE LTDA" at bounding box center [182, 128] width 129 height 15
click at [0, 0] on input "MARAJOARA INCORPORACAO IMOBILIARIA SPE LTDA" at bounding box center [0, 0] width 0 height 0
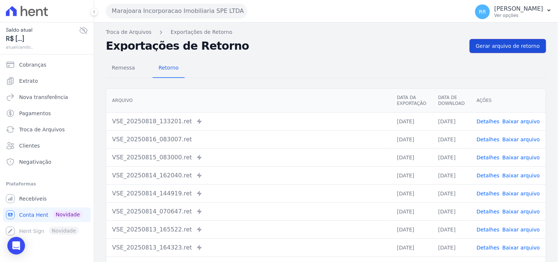
click at [497, 49] on span "Gerar arquivo de retorno" at bounding box center [508, 45] width 64 height 7
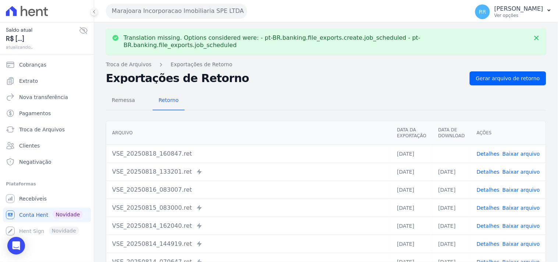
click at [524, 151] on link "Baixar arquivo" at bounding box center [521, 154] width 38 height 6
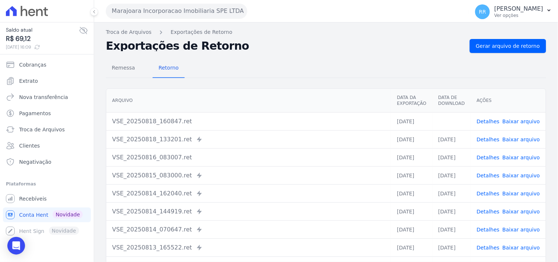
click at [328, 63] on div "Remessa Retorno" at bounding box center [326, 68] width 440 height 19
click at [184, 8] on button "Marajoara Incorporacao Imobiliaria SPE LTDA" at bounding box center [176, 11] width 141 height 15
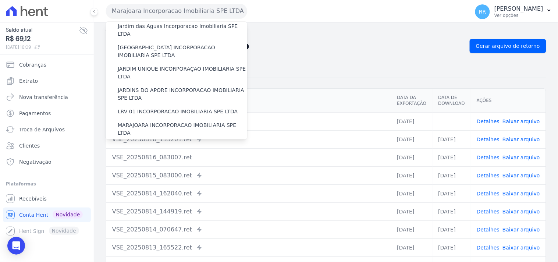
scroll to position [163, 0]
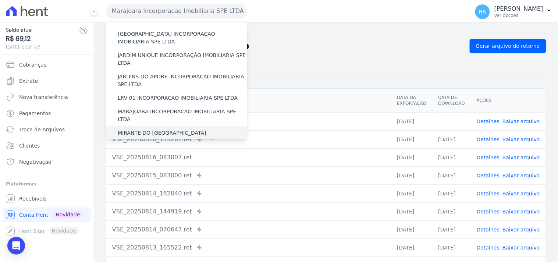
click at [153, 129] on label "MIRANTE DO [GEOGRAPHIC_DATA] INCORPORACAO IMOBILIARIA SPE LTDA" at bounding box center [182, 136] width 129 height 15
click at [0, 0] on input "MIRANTE DO [GEOGRAPHIC_DATA] INCORPORACAO IMOBILIARIA SPE LTDA" at bounding box center [0, 0] width 0 height 0
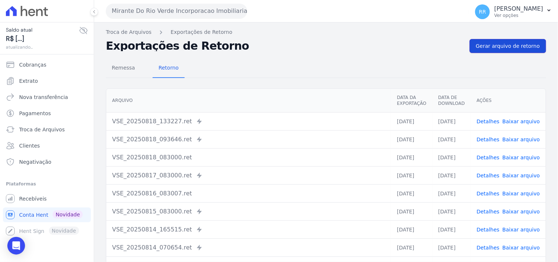
click at [497, 42] on span "Gerar arquivo de retorno" at bounding box center [508, 45] width 64 height 7
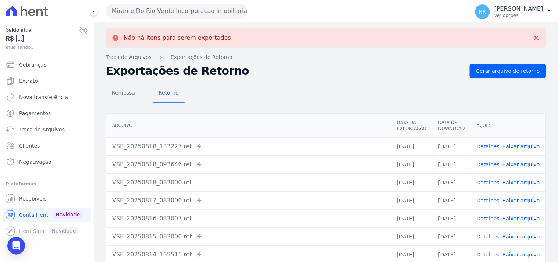
drag, startPoint x: 178, startPoint y: 17, endPoint x: 178, endPoint y: 79, distance: 62.9
click at [178, 17] on button "Mirante Do Rio Verde Incorporacao Imobiliaria SPE LTDA" at bounding box center [176, 11] width 141 height 15
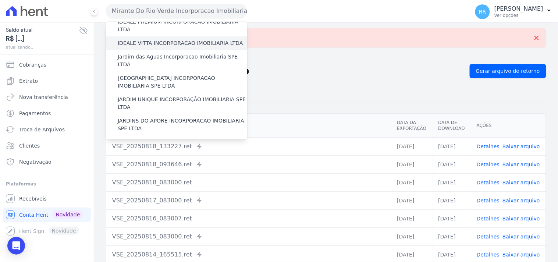
scroll to position [177, 0]
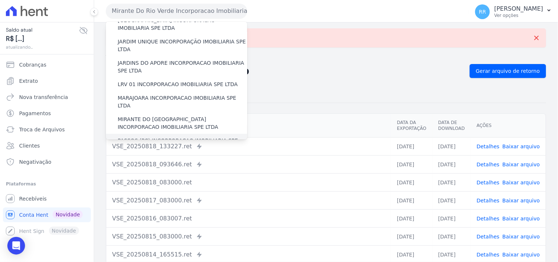
click at [136, 137] on label "PASSOS (PC) INCORPORACAO IMOBILIARIA SPE LTDA" at bounding box center [182, 144] width 129 height 15
click at [0, 0] on input "PASSOS (PC) INCORPORACAO IMOBILIARIA SPE LTDA" at bounding box center [0, 0] width 0 height 0
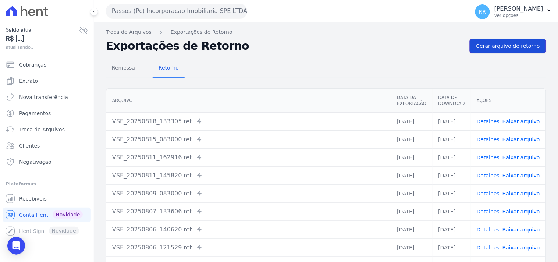
click at [525, 39] on link "Gerar arquivo de retorno" at bounding box center [508, 46] width 76 height 14
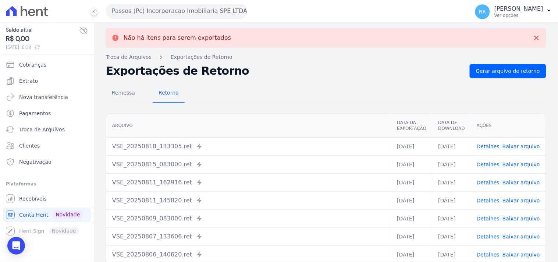
click at [178, 5] on button "Passos (Pc) Incorporacao Imobiliaria SPE LTDA" at bounding box center [176, 11] width 141 height 15
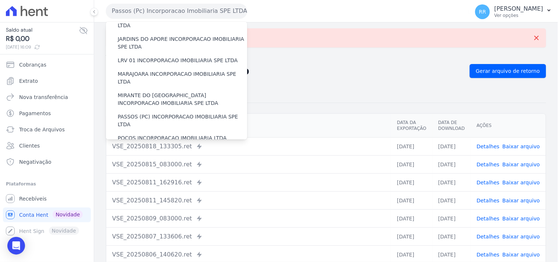
scroll to position [204, 0]
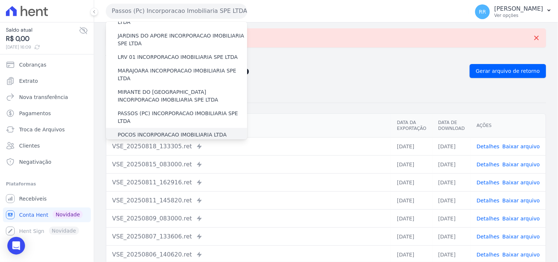
click at [128, 131] on label "POCOS INCORPORACAO IMOBILIARIA LTDA" at bounding box center [172, 135] width 109 height 8
click at [0, 0] on input "POCOS INCORPORACAO IMOBILIARIA LTDA" at bounding box center [0, 0] width 0 height 0
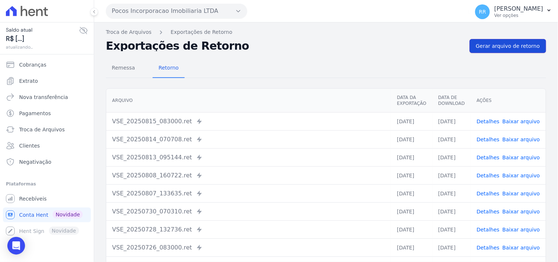
click at [506, 46] on span "Gerar arquivo de retorno" at bounding box center [508, 45] width 64 height 7
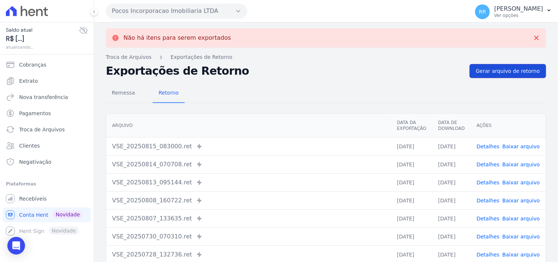
click at [511, 74] on span "Gerar arquivo de retorno" at bounding box center [508, 70] width 64 height 7
click at [126, 10] on button "Pocos Incorporacao Imobiliaria LTDA" at bounding box center [176, 11] width 141 height 15
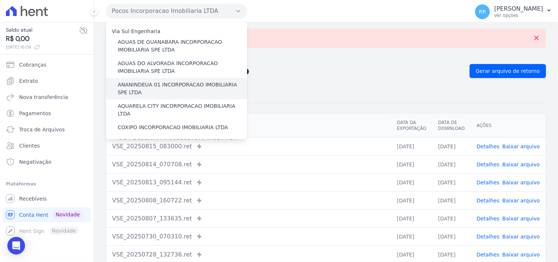
scroll to position [11, 0]
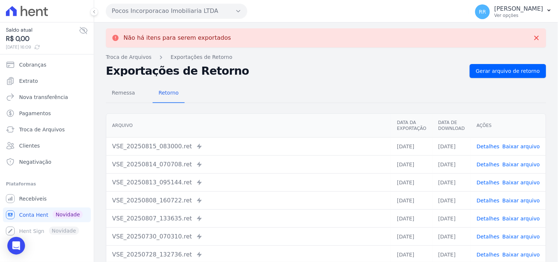
click at [192, 8] on button "Pocos Incorporacao Imobiliaria LTDA" at bounding box center [176, 11] width 141 height 15
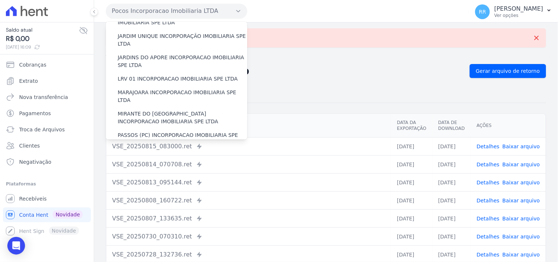
scroll to position [204, 0]
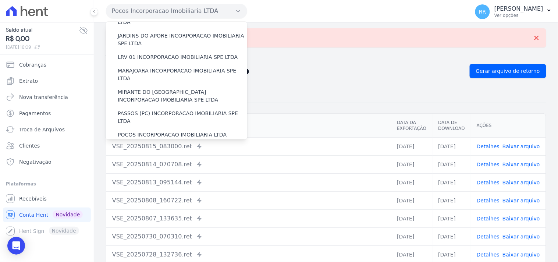
click at [131, 144] on label "RESERVA DO BOSQUE INCORPORACAO IMOBILIARIA SPE LTDA" at bounding box center [182, 151] width 129 height 15
click at [0, 0] on input "RESERVA DO BOSQUE INCORPORACAO IMOBILIARIA SPE LTDA" at bounding box center [0, 0] width 0 height 0
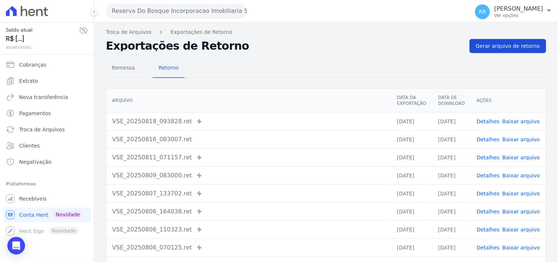
click at [480, 49] on span "Gerar arquivo de retorno" at bounding box center [508, 45] width 64 height 7
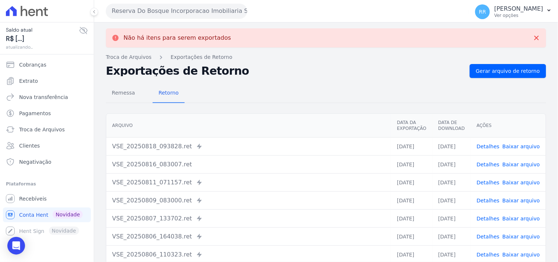
click at [126, 1] on div "Reserva Do Bosque Incorporacao Imobiliaria SPE LTDA Via Sul Engenharia AGUAS DE…" at bounding box center [286, 11] width 360 height 23
click at [127, 9] on button "Reserva Do Bosque Incorporacao Imobiliaria SPE LTDA" at bounding box center [176, 11] width 141 height 15
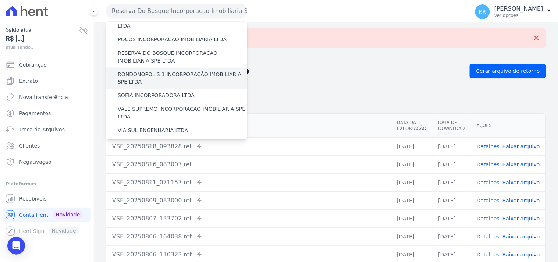
scroll to position [286, 0]
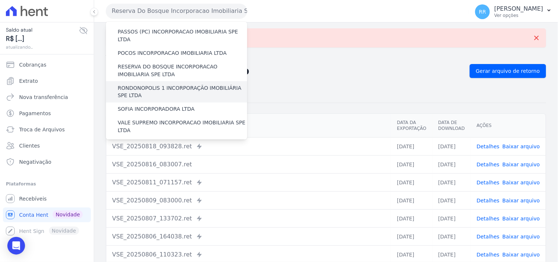
click at [151, 84] on label "RONDONOPOLIS 1 INCORPORAÇÃO IMOBILIÁRIA SPE LTDA" at bounding box center [182, 91] width 129 height 15
click at [0, 0] on input "RONDONOPOLIS 1 INCORPORAÇÃO IMOBILIÁRIA SPE LTDA" at bounding box center [0, 0] width 0 height 0
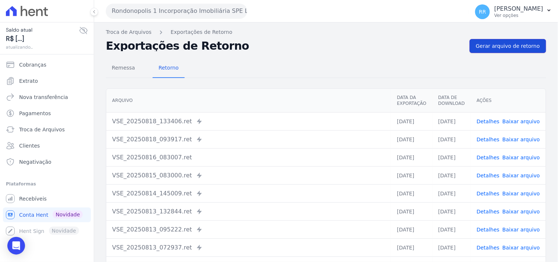
click at [512, 50] on link "Gerar arquivo de retorno" at bounding box center [508, 46] width 76 height 14
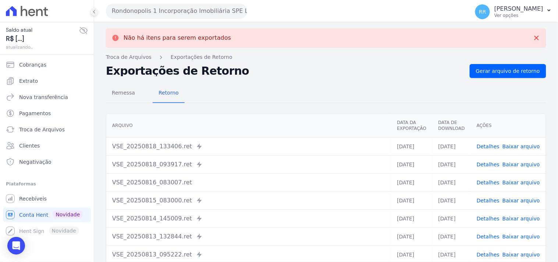
click at [156, 10] on button "Rondonopolis 1 Incorporação Imobiliária SPE LTDA" at bounding box center [176, 11] width 141 height 15
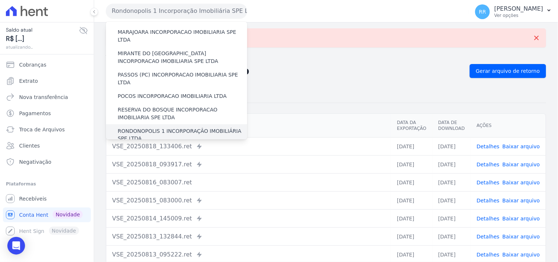
scroll to position [245, 0]
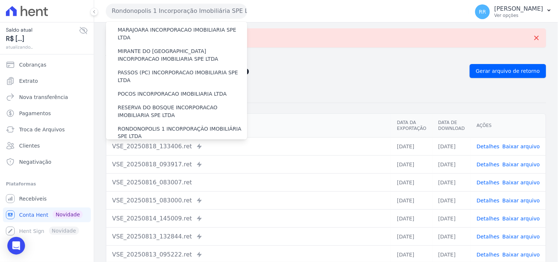
click at [144, 146] on label "SOFIA INCORPORADORA LTDA" at bounding box center [156, 150] width 77 height 8
click at [0, 0] on input "SOFIA INCORPORADORA LTDA" at bounding box center [0, 0] width 0 height 0
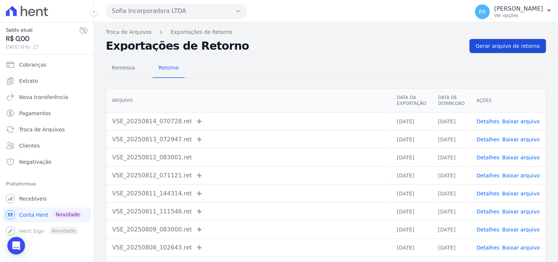
click at [502, 52] on link "Gerar arquivo de retorno" at bounding box center [508, 46] width 76 height 14
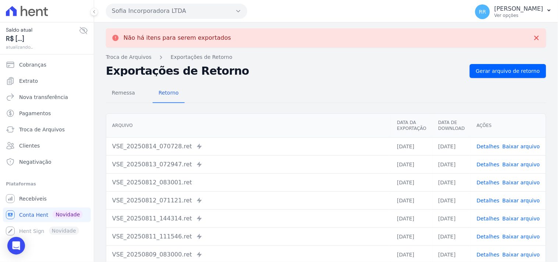
click at [160, 10] on button "Sofia Incorporadora LTDA" at bounding box center [176, 11] width 141 height 15
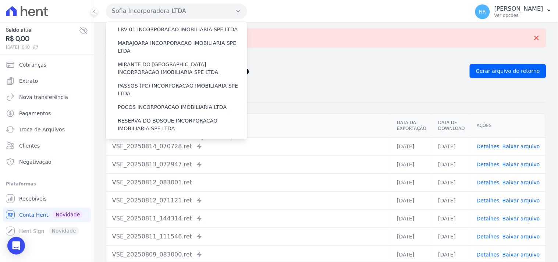
scroll to position [328, 0]
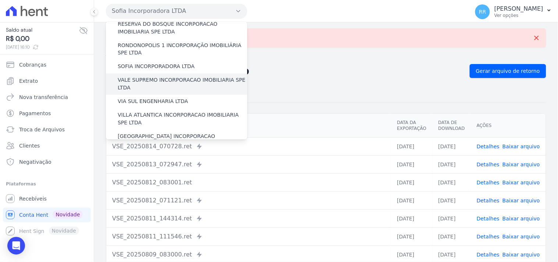
click at [144, 76] on label "VALE SUPREMO INCORPORACAO IMOBILIARIA SPE LTDA" at bounding box center [182, 83] width 129 height 15
click at [0, 0] on input "VALE SUPREMO INCORPORACAO IMOBILIARIA SPE LTDA" at bounding box center [0, 0] width 0 height 0
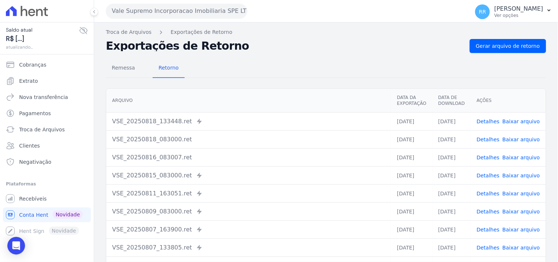
click at [502, 36] on nav "Troca de Arquivos Exportações de Retorno" at bounding box center [326, 32] width 440 height 8
click at [499, 44] on span "Gerar arquivo de retorno" at bounding box center [508, 45] width 64 height 7
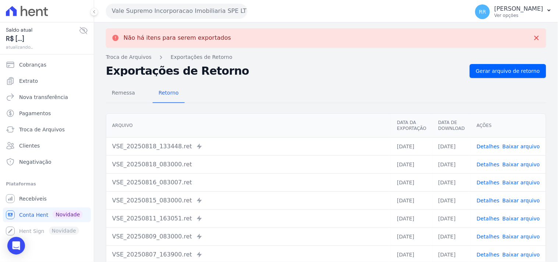
click at [221, 16] on button "Vale Supremo Incorporacao Imobiliaria SPE LTDA" at bounding box center [176, 11] width 141 height 15
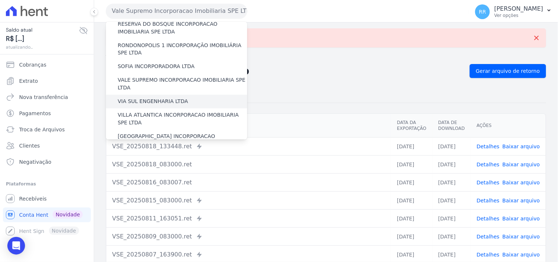
click at [145, 95] on div "VIA SUL ENGENHARIA LTDA" at bounding box center [176, 102] width 141 height 14
click at [145, 98] on label "VIA SUL ENGENHARIA LTDA" at bounding box center [153, 102] width 70 height 8
click at [0, 0] on input "VIA SUL ENGENHARIA LTDA" at bounding box center [0, 0] width 0 height 0
click at [145, 98] on label "VIA SUL ENGENHARIA LTDA" at bounding box center [153, 102] width 70 height 8
click at [0, 0] on input "VIA SUL ENGENHARIA LTDA" at bounding box center [0, 0] width 0 height 0
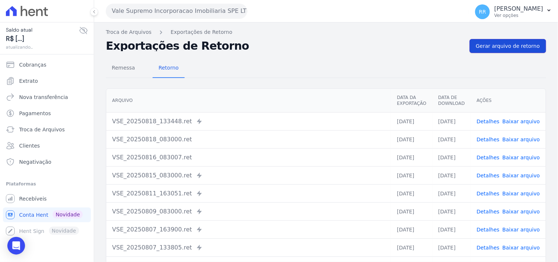
click at [513, 51] on link "Gerar arquivo de retorno" at bounding box center [508, 46] width 76 height 14
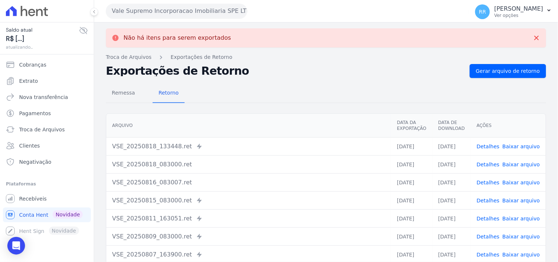
click at [174, 13] on button "Vale Supremo Incorporacao Imobiliaria SPE LTDA" at bounding box center [176, 11] width 141 height 15
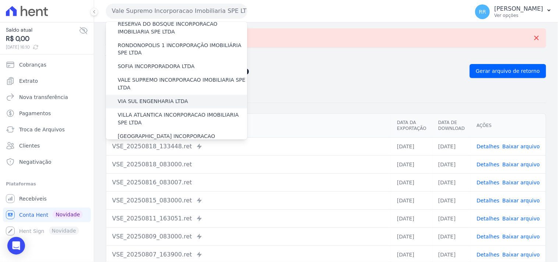
click at [149, 98] on label "VIA SUL ENGENHARIA LTDA" at bounding box center [153, 102] width 70 height 8
click at [0, 0] on input "VIA SUL ENGENHARIA LTDA" at bounding box center [0, 0] width 0 height 0
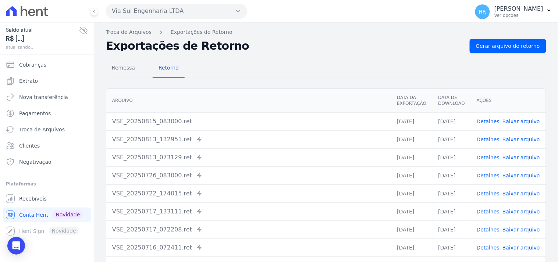
click at [506, 53] on div "Remessa Retorno [GEOGRAPHIC_DATA] Data da Exportação Data de Download Ações VSE…" at bounding box center [326, 186] width 440 height 266
click at [506, 49] on span "Gerar arquivo de retorno" at bounding box center [508, 45] width 64 height 7
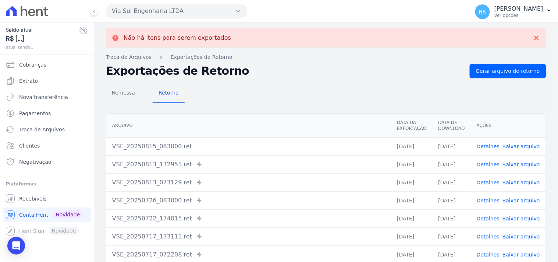
click at [189, 13] on button "Via Sul Engenharia LTDA" at bounding box center [176, 11] width 141 height 15
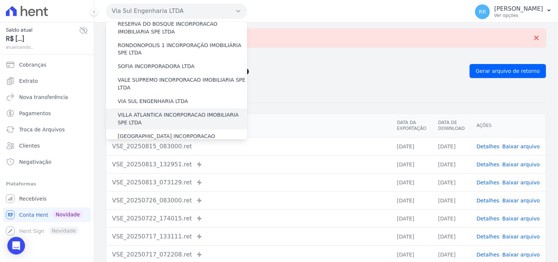
click at [161, 111] on label "VILLA ATLANTICA INCORPORACAO IMOBILIARIA SPE LTDA" at bounding box center [182, 118] width 129 height 15
click at [0, 0] on input "VILLA ATLANTICA INCORPORACAO IMOBILIARIA SPE LTDA" at bounding box center [0, 0] width 0 height 0
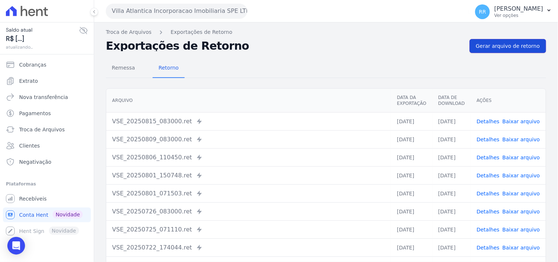
click at [529, 49] on span "Gerar arquivo de retorno" at bounding box center [508, 45] width 64 height 7
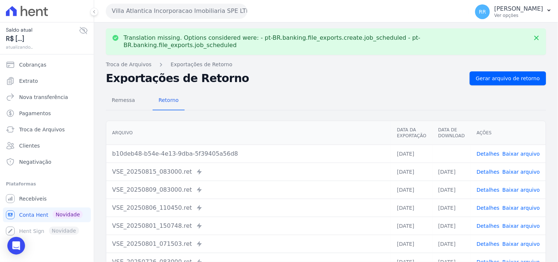
click at [145, 15] on button "Villa Atlantica Incorporacao Imobiliaria SPE LTDA" at bounding box center [176, 11] width 141 height 15
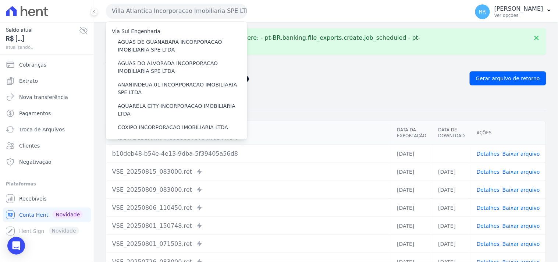
click at [343, 74] on h2 "Exportações de Retorno" at bounding box center [285, 78] width 358 height 10
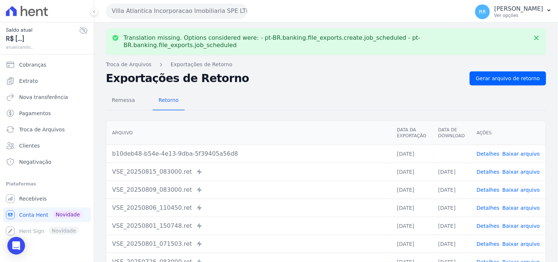
click at [515, 151] on link "Baixar arquivo" at bounding box center [521, 154] width 38 height 6
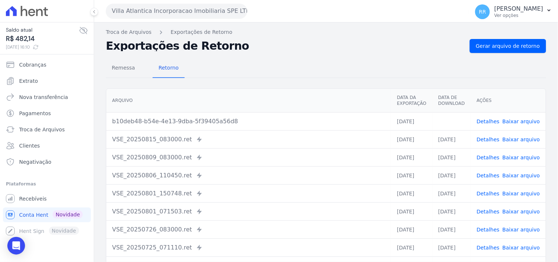
click at [292, 67] on div "Remessa Retorno" at bounding box center [326, 68] width 440 height 19
click at [197, 10] on button "Villa Atlantica Incorporacao Imobiliaria SPE LTDA" at bounding box center [176, 11] width 141 height 15
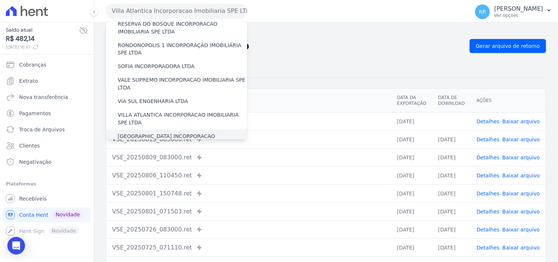
click at [153, 133] on label "[GEOGRAPHIC_DATA] INCORPORACAO IMOBILIARIA SPE LTDA" at bounding box center [182, 140] width 129 height 15
click at [0, 0] on input "[GEOGRAPHIC_DATA] INCORPORACAO IMOBILIARIA SPE LTDA" at bounding box center [0, 0] width 0 height 0
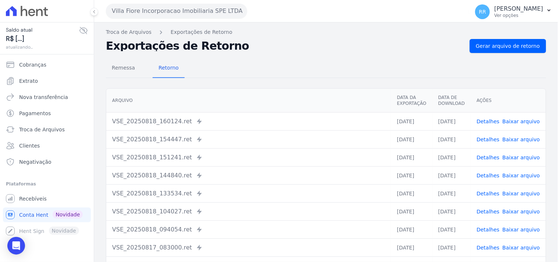
click at [523, 35] on nav "Troca de Arquivos Exportações de Retorno" at bounding box center [326, 32] width 440 height 8
click at [517, 43] on span "Gerar arquivo de retorno" at bounding box center [508, 45] width 64 height 7
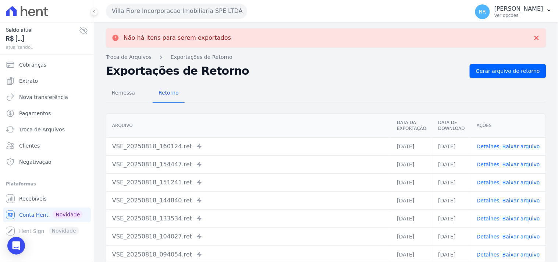
click at [212, 18] on button "Villa Fiore Incorporacao Imobiliaria SPE LTDA" at bounding box center [176, 11] width 141 height 15
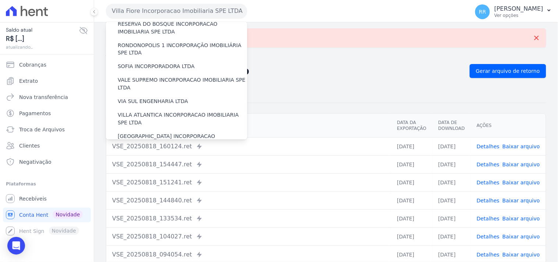
click at [138, 154] on label "VILLA TROPICAL INCORPORAÇÃO IMOBILIÁRIA SPE LTDA" at bounding box center [182, 161] width 129 height 15
click at [0, 0] on input "VILLA TROPICAL INCORPORAÇÃO IMOBILIÁRIA SPE LTDA" at bounding box center [0, 0] width 0 height 0
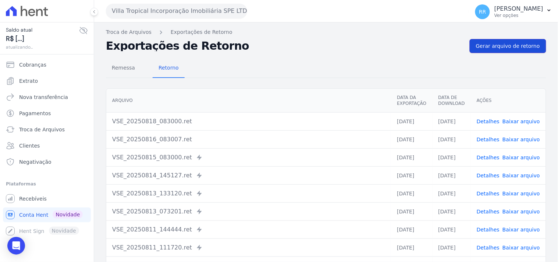
click at [497, 52] on link "Gerar arquivo de retorno" at bounding box center [508, 46] width 76 height 14
